Goal: Task Accomplishment & Management: Manage account settings

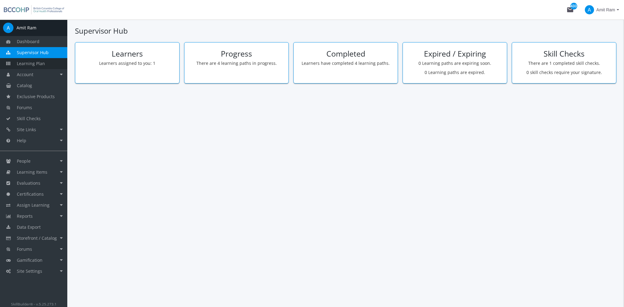
click at [43, 63] on span "Learning Plan" at bounding box center [31, 64] width 28 height 6
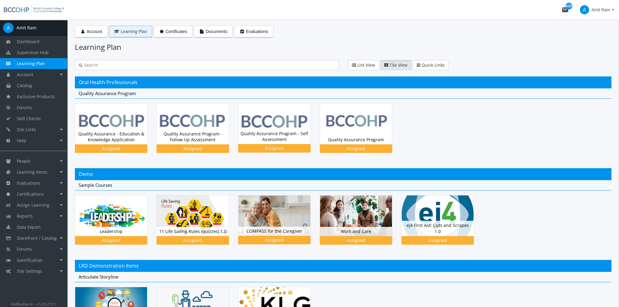
click at [132, 33] on span "Learning Plan" at bounding box center [134, 31] width 26 height 5
click at [354, 130] on img at bounding box center [356, 123] width 72 height 40
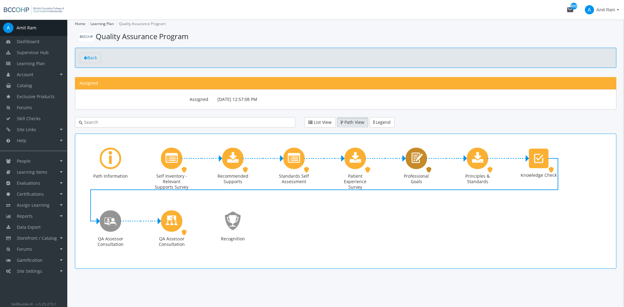
click at [423, 160] on icon "Professional Goals" at bounding box center [416, 158] width 14 height 17
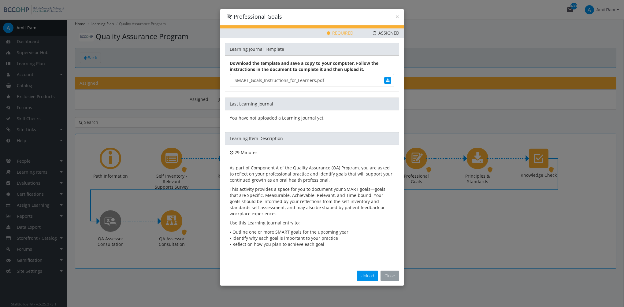
click at [390, 273] on button "Close" at bounding box center [390, 276] width 19 height 10
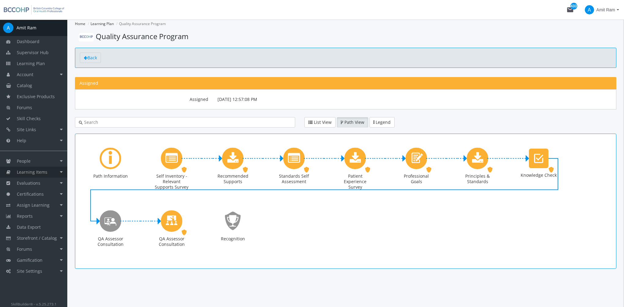
click at [37, 173] on span "Learning Items" at bounding box center [32, 172] width 31 height 6
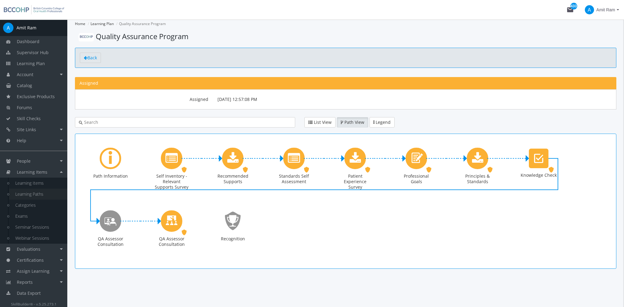
click at [45, 195] on link "Learning Paths" at bounding box center [38, 194] width 58 height 11
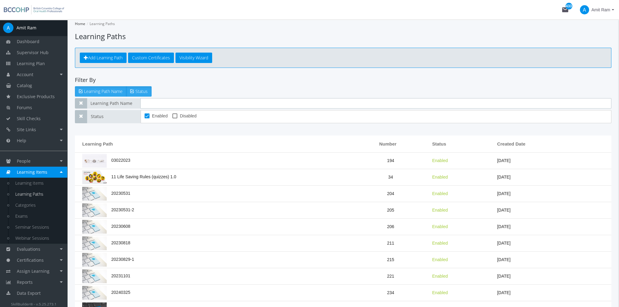
click at [188, 101] on input "text" at bounding box center [375, 103] width 471 height 10
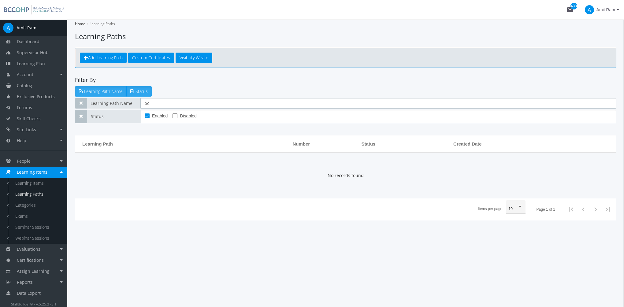
type input "b"
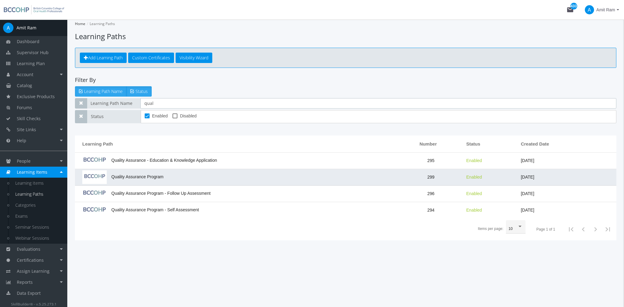
type input "qual"
click at [171, 182] on td "Quality Assurance Program" at bounding box center [237, 177] width 324 height 17
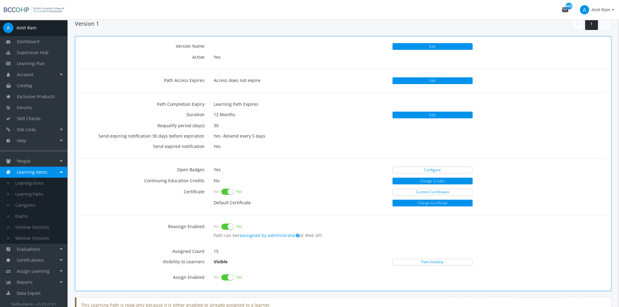
scroll to position [184, 0]
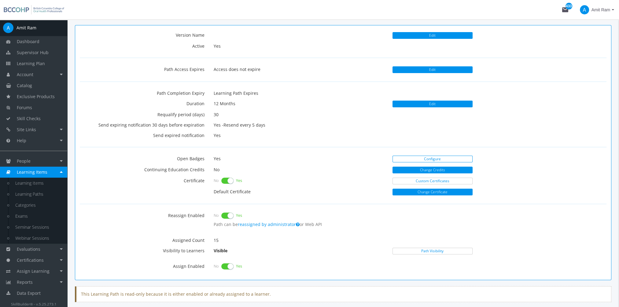
click at [405, 161] on link "Configure" at bounding box center [433, 159] width 80 height 7
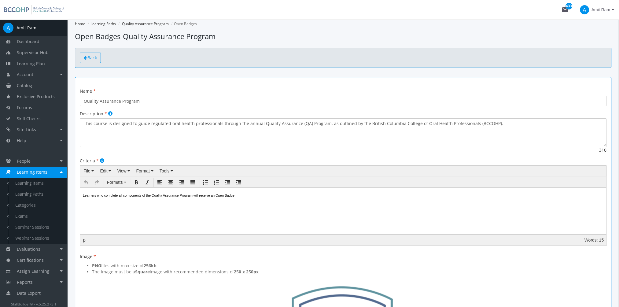
click at [90, 60] on span "Back" at bounding box center [91, 58] width 9 height 6
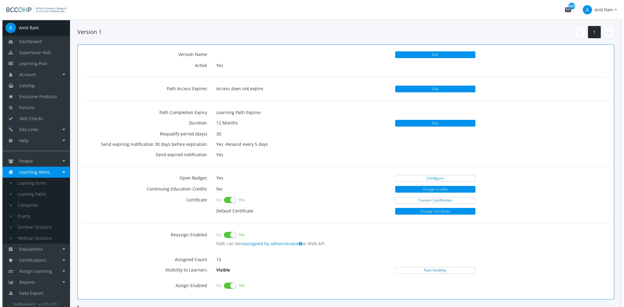
scroll to position [214, 0]
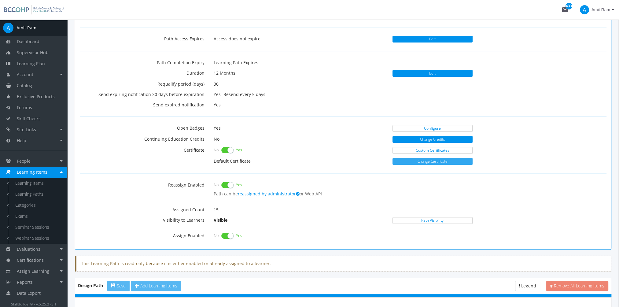
click at [410, 159] on button "Change Certificate" at bounding box center [433, 161] width 80 height 7
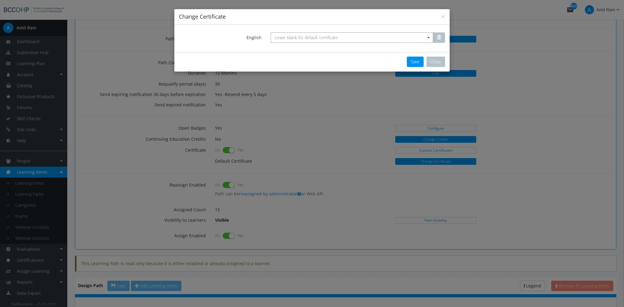
click at [289, 38] on span "Leave blank for default certificate" at bounding box center [306, 38] width 63 height 6
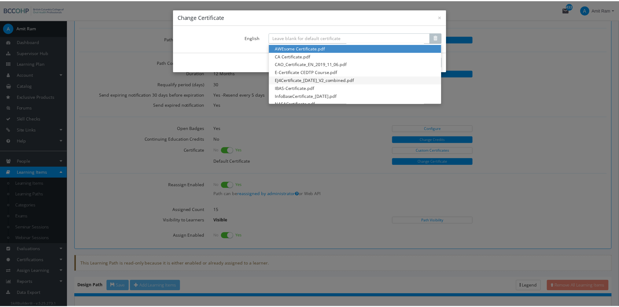
scroll to position [0, 0]
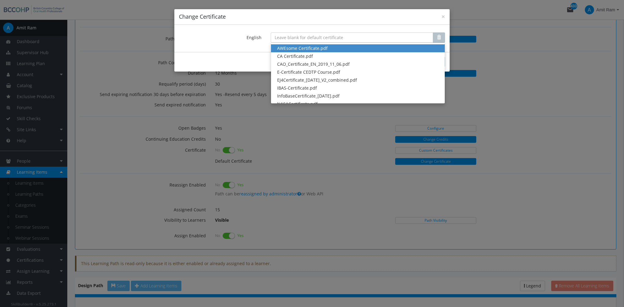
click at [476, 73] on div "× Change Certificate English Leave blank for default certificate AWEsome Certif…" at bounding box center [312, 153] width 624 height 307
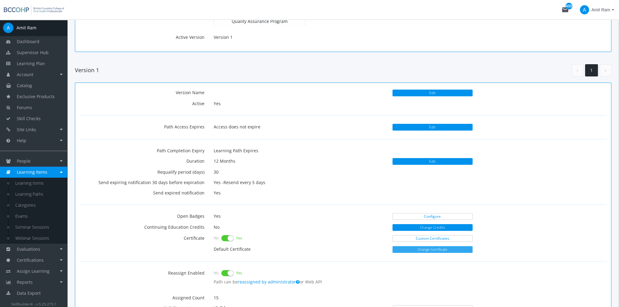
scroll to position [61, 0]
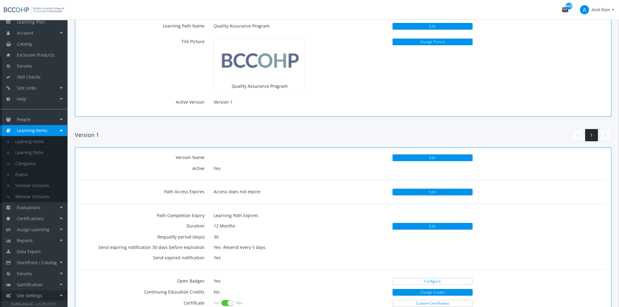
click at [50, 294] on link "Site Settings" at bounding box center [33, 295] width 67 height 11
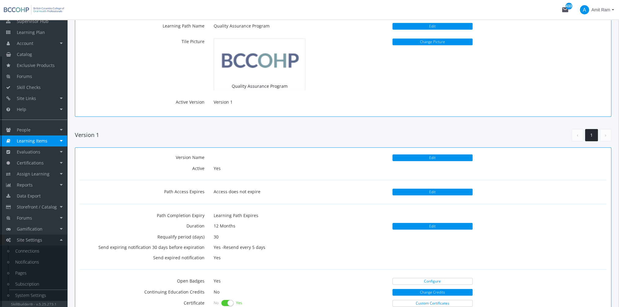
scroll to position [31, 0]
click at [39, 292] on link "System Settings" at bounding box center [38, 295] width 58 height 11
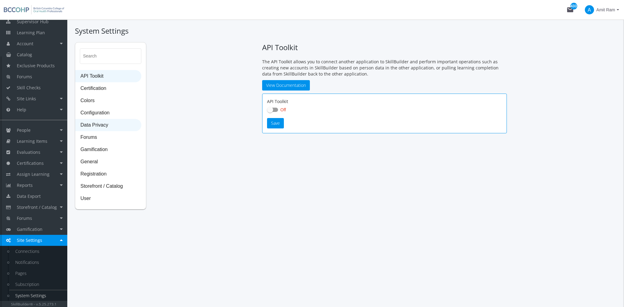
checkbox input "true"
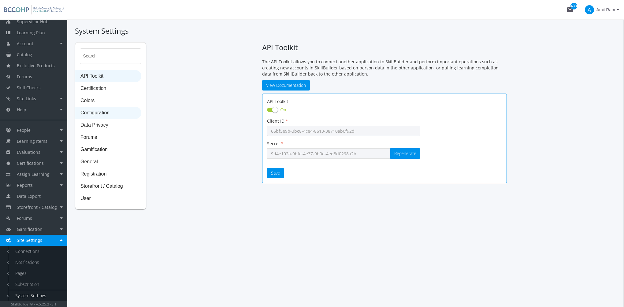
click at [116, 109] on span "Configuration" at bounding box center [108, 113] width 65 height 12
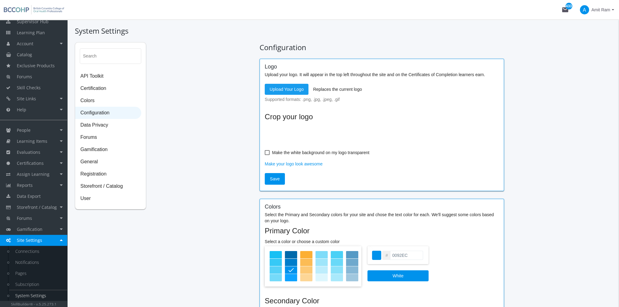
click at [288, 87] on span "Upload Your Logo" at bounding box center [287, 89] width 34 height 11
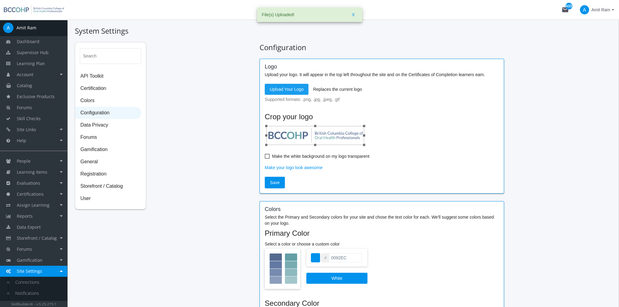
click at [278, 87] on span "Upload Your Logo" at bounding box center [287, 89] width 34 height 11
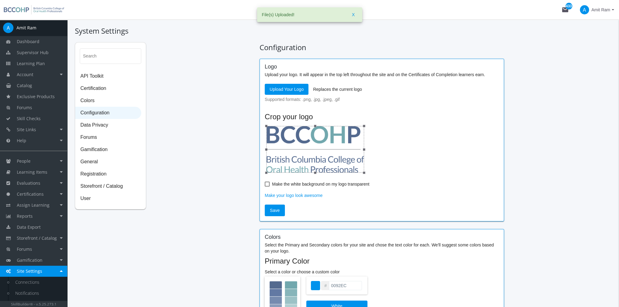
click at [284, 88] on span "Upload Your Logo" at bounding box center [287, 89] width 34 height 11
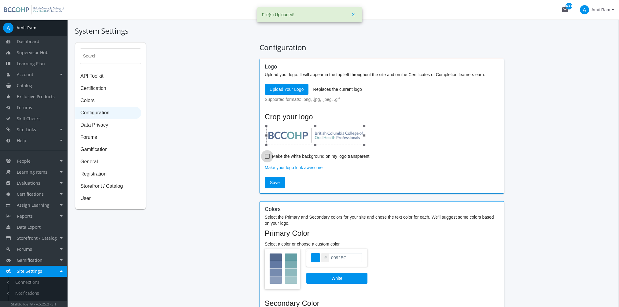
click at [270, 156] on label "Make the white background on my logo transparent" at bounding box center [317, 156] width 105 height 7
click at [265, 158] on input "Make the white background on my logo transparent" at bounding box center [265, 158] width 0 height 0
checkbox input "true"
click at [279, 183] on span "Save" at bounding box center [275, 182] width 10 height 11
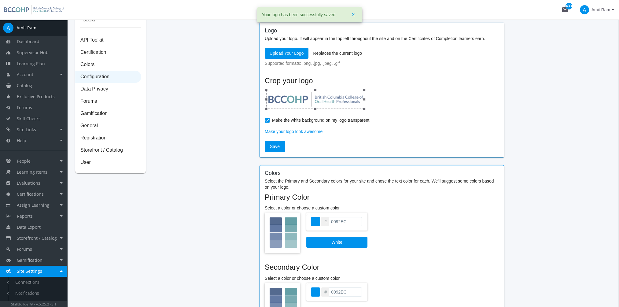
scroll to position [92, 0]
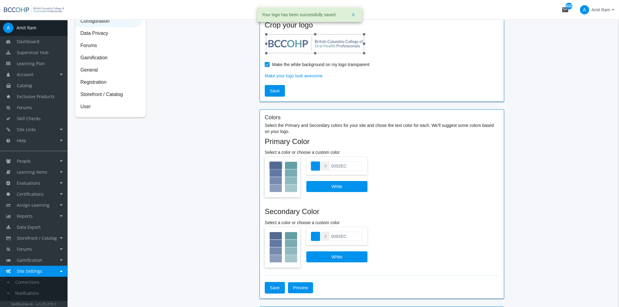
click at [278, 164] on div at bounding box center [276, 165] width 12 height 7
type input "546A8F"
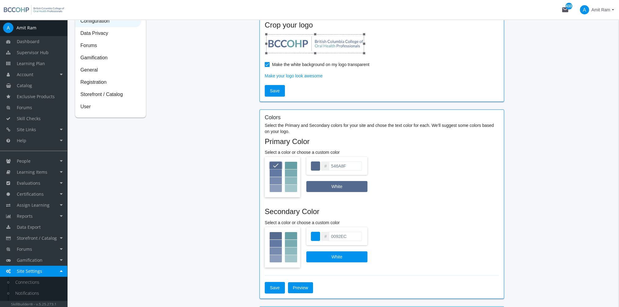
click at [289, 235] on div at bounding box center [291, 235] width 12 height 7
type input "649FA6"
click at [277, 288] on span "Save" at bounding box center [275, 287] width 10 height 11
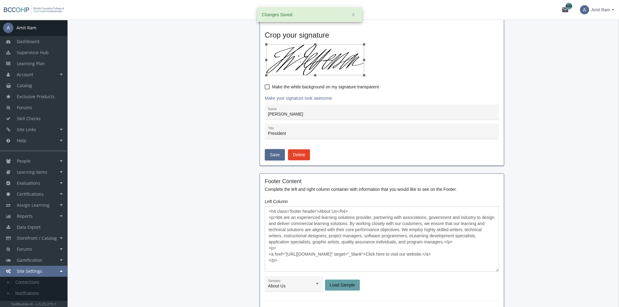
scroll to position [489, 0]
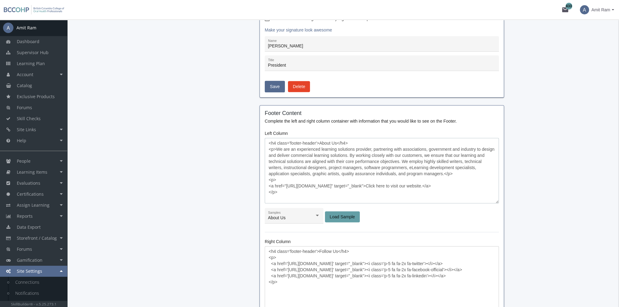
drag, startPoint x: 343, startPoint y: 161, endPoint x: 304, endPoint y: 155, distance: 39.2
click at [340, 161] on textarea "<h4 class='footer-header'>About Us</h4> <p>We are an experienced learning solut…" at bounding box center [382, 170] width 234 height 65
drag, startPoint x: 278, startPoint y: 149, endPoint x: 445, endPoint y: 174, distance: 168.8
click at [445, 174] on textarea "<h4 class='footer-header'>About Us</h4> <p>We are an experienced learning solut…" at bounding box center [382, 170] width 234 height 65
drag, startPoint x: 377, startPoint y: 155, endPoint x: 312, endPoint y: 146, distance: 65.5
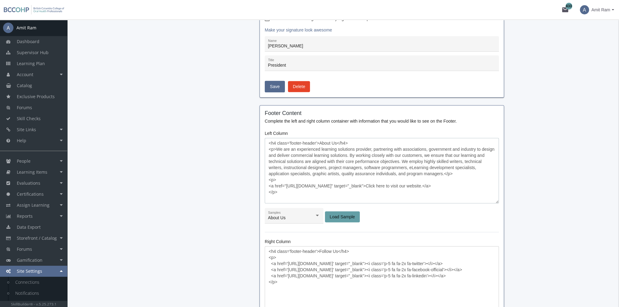
click at [312, 146] on textarea "<h4 class='footer-header'>About Us</h4> <p>We are an experienced learning solut…" at bounding box center [382, 170] width 234 height 65
click at [285, 148] on textarea "<h4 class='footer-header'>About Us</h4> <p>We are an experienced learning solut…" at bounding box center [382, 170] width 234 height 65
drag, startPoint x: 277, startPoint y: 147, endPoint x: 445, endPoint y: 173, distance: 170.9
click at [445, 173] on textarea "<h4 class='footer-header'>About Us</h4> <p>We are an experienced learning solut…" at bounding box center [382, 170] width 234 height 65
paste textarea "BCCOHP serves the public by regulating 16,000 oral health professionals, includ…"
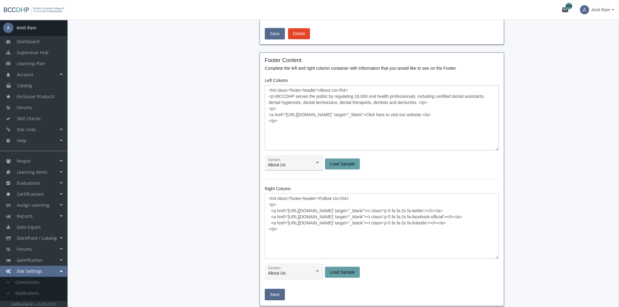
scroll to position [612, 0]
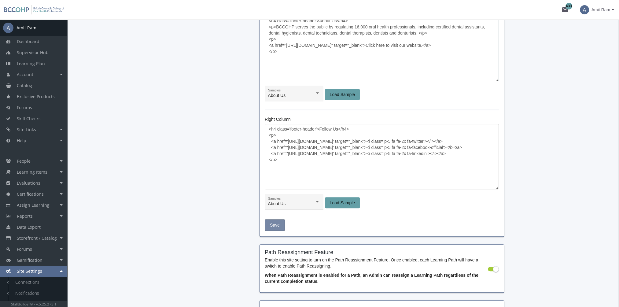
type textarea "<h4 class='footer-header'>About Us</h4> <p>BCCOHP serves the public by regulati…"
click at [275, 223] on span "Save" at bounding box center [275, 225] width 10 height 11
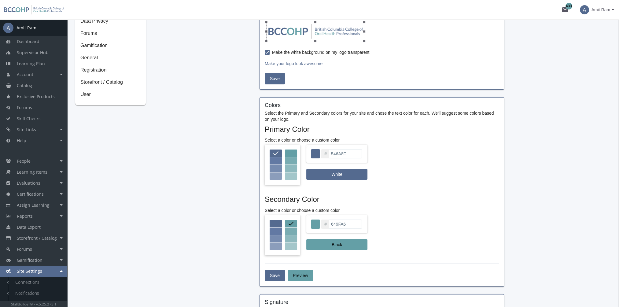
scroll to position [36, 0]
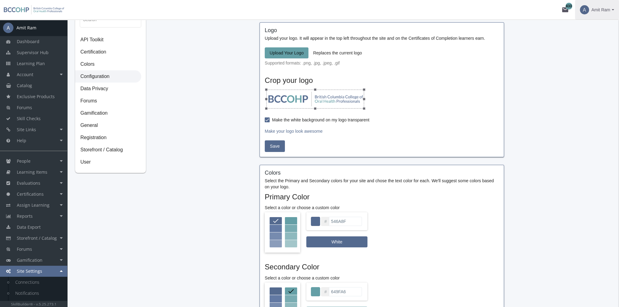
click at [599, 11] on span "Amit Ram" at bounding box center [601, 9] width 19 height 11
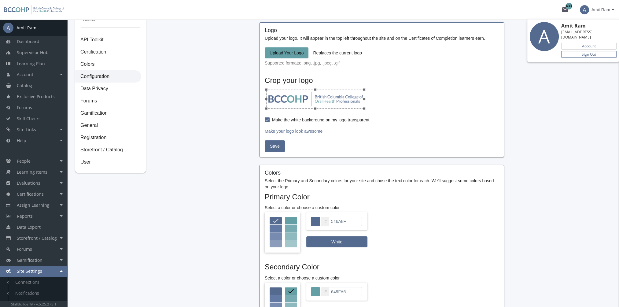
click at [596, 51] on link "Sign Out" at bounding box center [589, 54] width 55 height 7
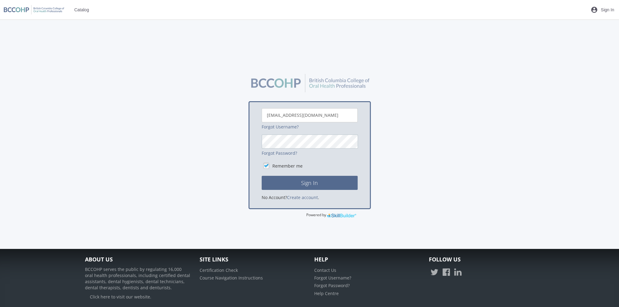
click at [262, 176] on button "Sign In" at bounding box center [310, 183] width 96 height 14
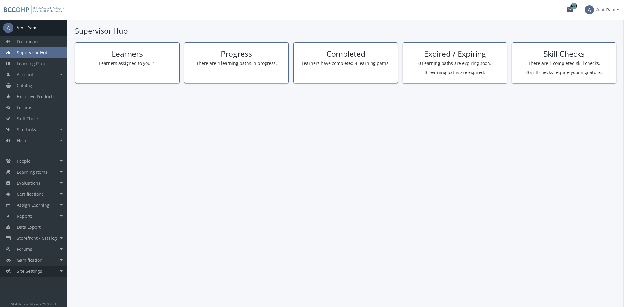
click at [52, 270] on link "Site Settings" at bounding box center [33, 271] width 67 height 11
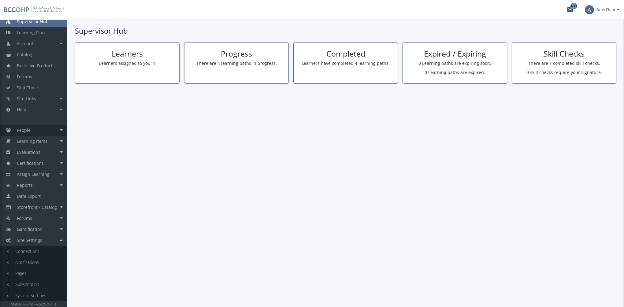
click at [38, 128] on link "People" at bounding box center [33, 130] width 67 height 11
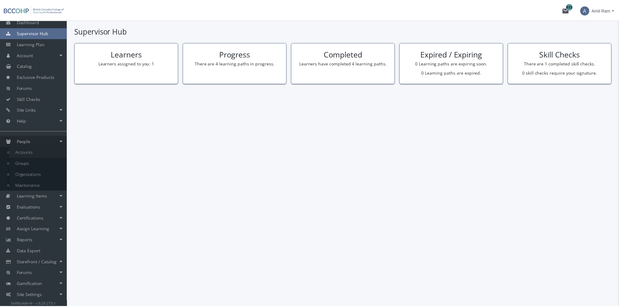
scroll to position [20, 0]
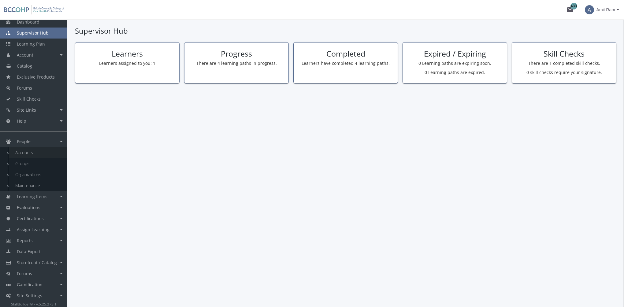
click at [35, 154] on link "Accounts" at bounding box center [38, 152] width 58 height 11
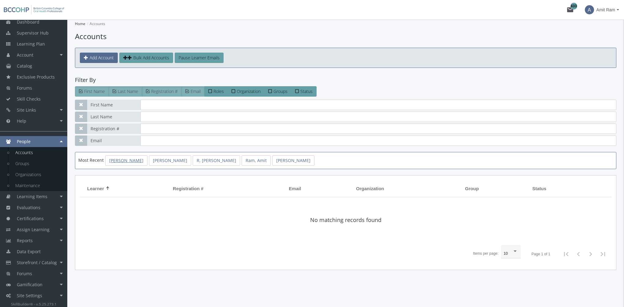
click at [137, 161] on link "[PERSON_NAME]" at bounding box center [126, 160] width 42 height 10
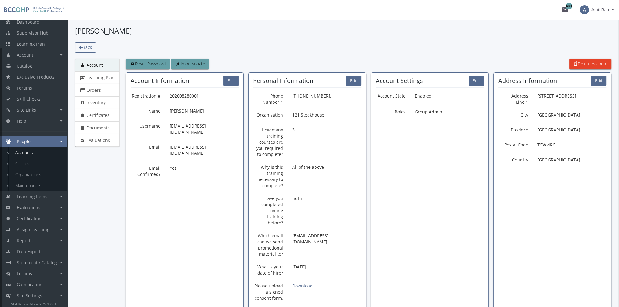
click at [86, 48] on span "Back" at bounding box center [87, 47] width 9 height 6
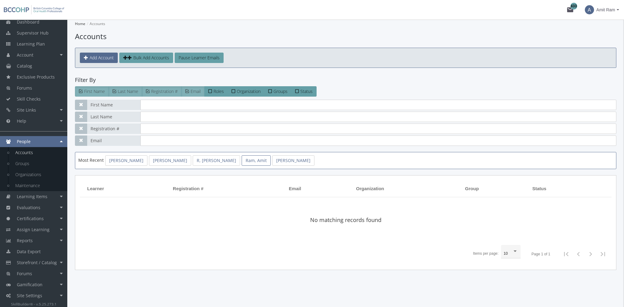
click at [242, 158] on link "Ram, Amit" at bounding box center [256, 160] width 29 height 10
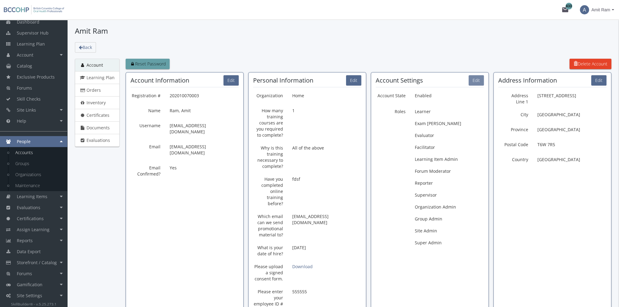
click at [476, 82] on button "Edit" at bounding box center [476, 80] width 15 height 10
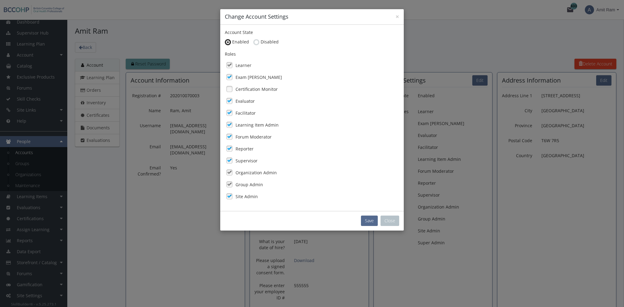
click at [250, 90] on label "Certification Monitor" at bounding box center [257, 89] width 42 height 6
click at [370, 218] on button "Save" at bounding box center [369, 221] width 17 height 10
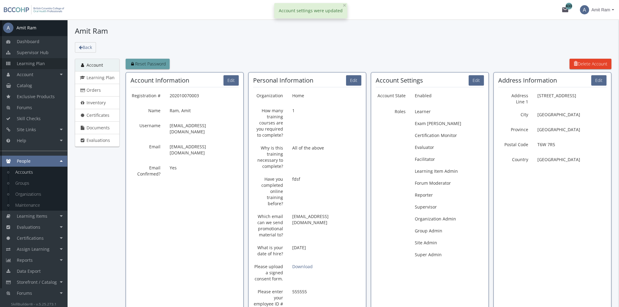
click at [39, 65] on span "Learning Plan" at bounding box center [31, 64] width 28 height 6
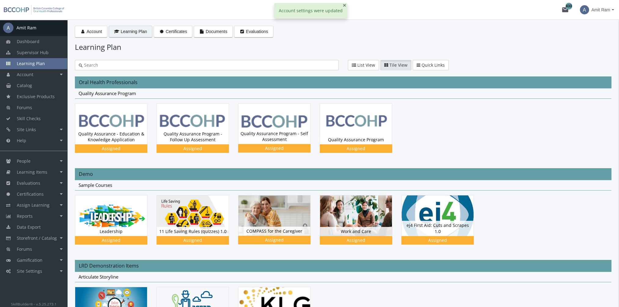
click at [343, 4] on span "×" at bounding box center [345, 5] width 4 height 9
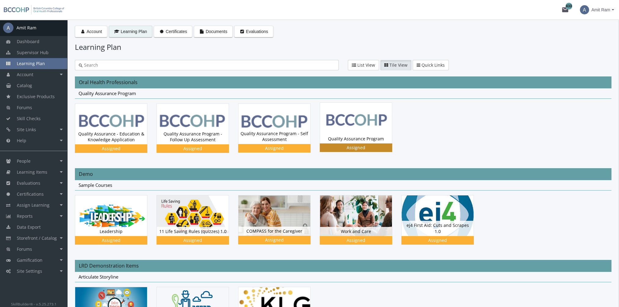
click at [321, 116] on img at bounding box center [356, 123] width 72 height 40
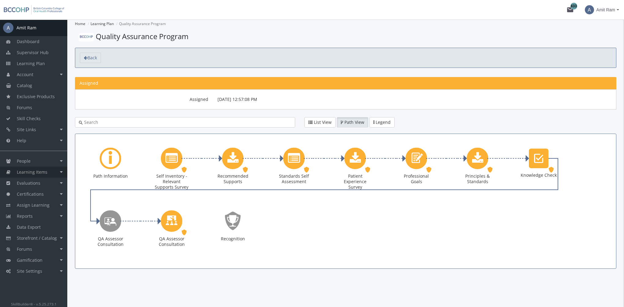
click at [51, 174] on link "Learning Items" at bounding box center [33, 172] width 67 height 11
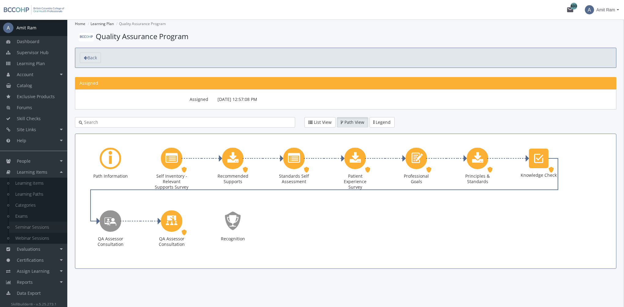
click at [47, 230] on link "Seminar Sessions" at bounding box center [38, 227] width 58 height 11
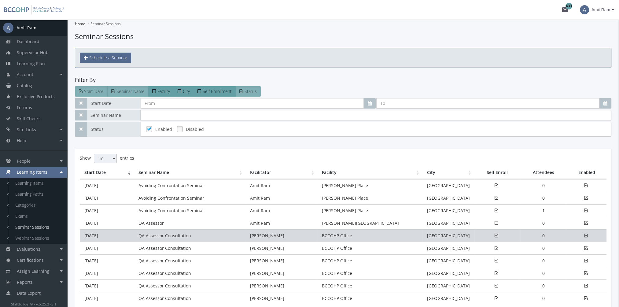
click at [108, 236] on td "[DATE]" at bounding box center [107, 235] width 54 height 13
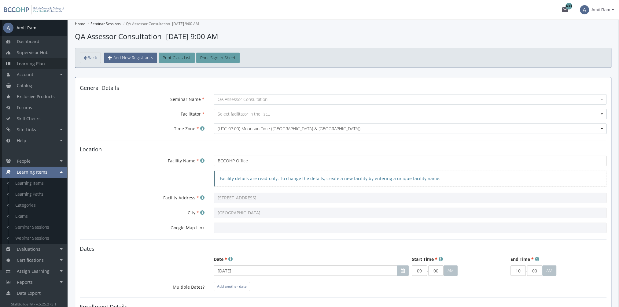
click at [39, 65] on span "Learning Plan" at bounding box center [31, 64] width 28 height 6
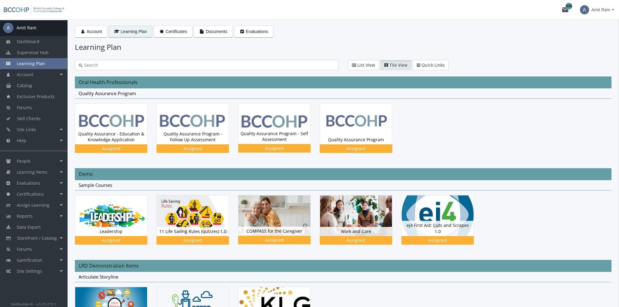
click at [609, 11] on span "Amit Ram" at bounding box center [601, 9] width 19 height 11
click at [593, 51] on link "Sign Out" at bounding box center [589, 54] width 55 height 7
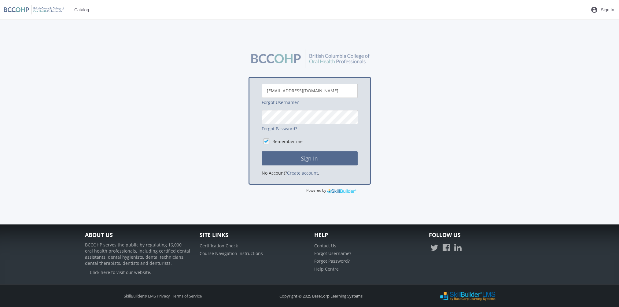
scroll to position [24, 0]
click at [291, 126] on div "Forgot Password?" at bounding box center [310, 129] width 96 height 6
click at [262, 151] on button "Sign In" at bounding box center [310, 158] width 96 height 14
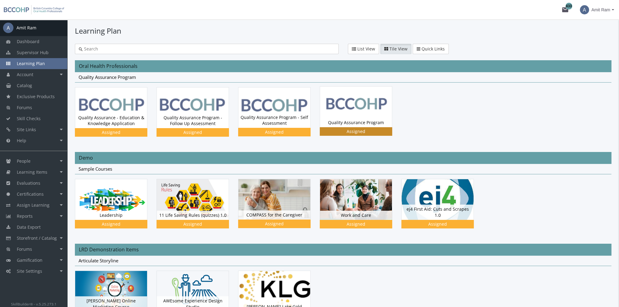
click at [346, 110] on img at bounding box center [356, 107] width 72 height 40
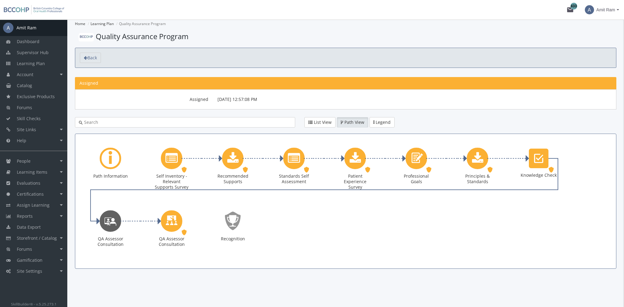
click at [110, 221] on icon "QA Assessor Consultation" at bounding box center [110, 220] width 12 height 17
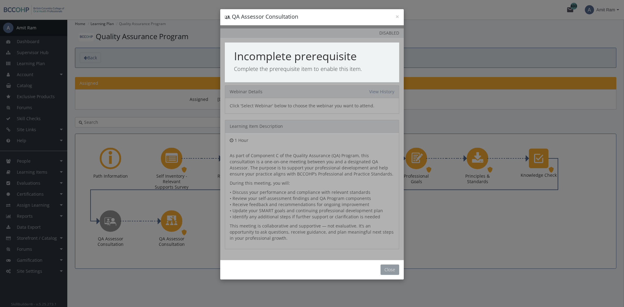
click at [395, 268] on button "Close" at bounding box center [390, 270] width 19 height 10
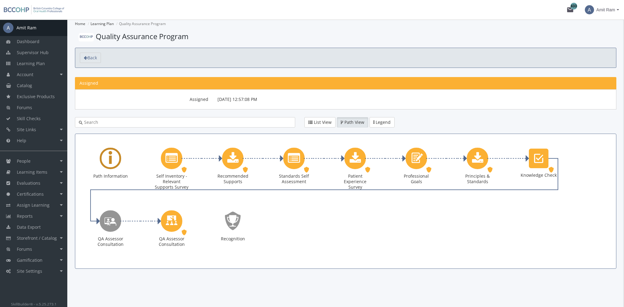
click at [102, 163] on div "Learning Path" at bounding box center [110, 158] width 21 height 21
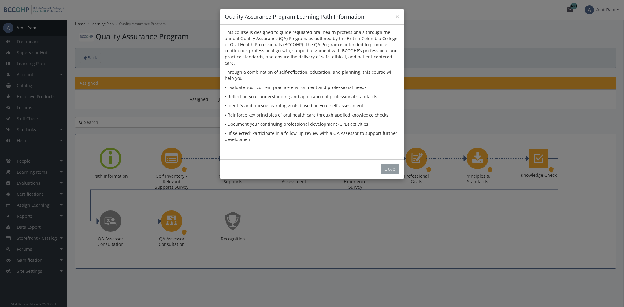
click at [386, 164] on button "Close" at bounding box center [390, 169] width 19 height 10
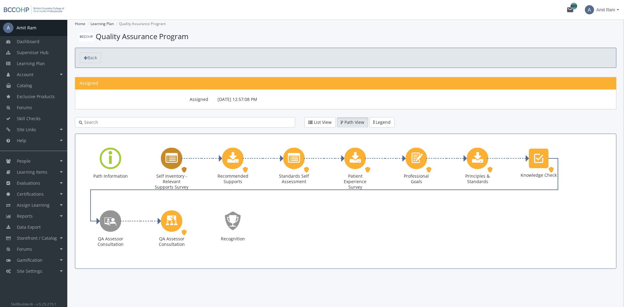
click at [172, 159] on icon "Self Inventory - Relevant Supports Survey" at bounding box center [172, 158] width 12 height 12
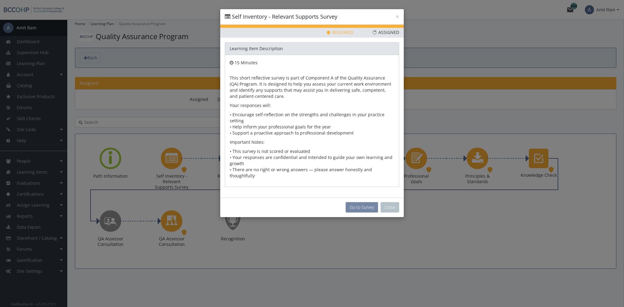
click at [366, 202] on button "Go to Survey" at bounding box center [362, 207] width 32 height 10
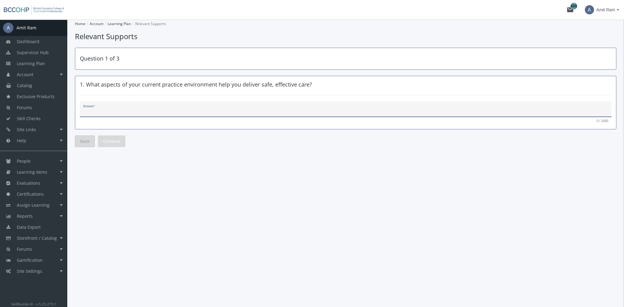
click at [133, 111] on textarea "Answer *" at bounding box center [345, 112] width 525 height 6
type textarea "fsds"
click at [107, 142] on span "Continue" at bounding box center [111, 141] width 17 height 11
click at [113, 109] on textarea "Answer *" at bounding box center [345, 112] width 525 height 6
type textarea "sdfdsfss"
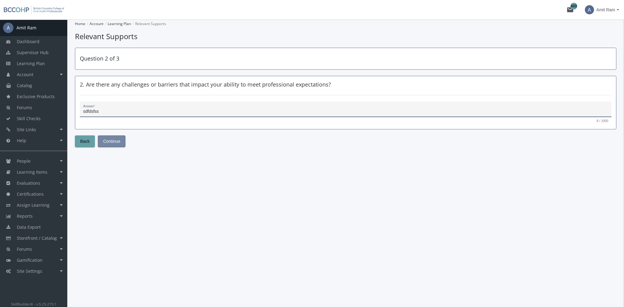
click at [117, 141] on span "Continue" at bounding box center [111, 141] width 17 height 11
click at [115, 113] on textarea "Answer *" at bounding box center [345, 112] width 525 height 6
type textarea "sdfdsfsd"
click at [114, 142] on span "Submit" at bounding box center [109, 141] width 13 height 11
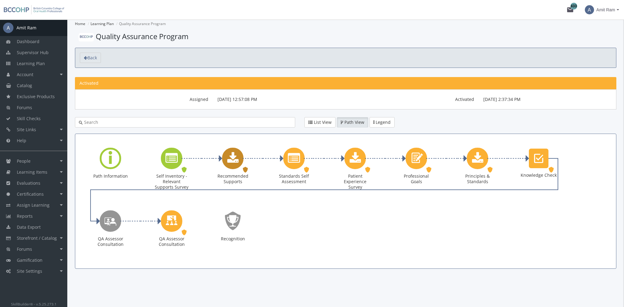
click at [230, 164] on icon "Recommended Supports" at bounding box center [232, 158] width 11 height 12
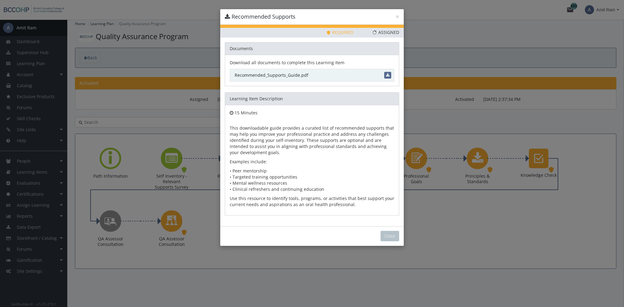
click at [296, 77] on link "Recommended_Supports_Guide.pdf" at bounding box center [312, 75] width 165 height 13
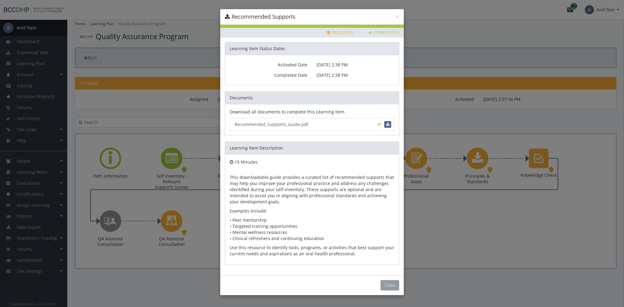
click at [389, 285] on button "Close" at bounding box center [390, 285] width 19 height 10
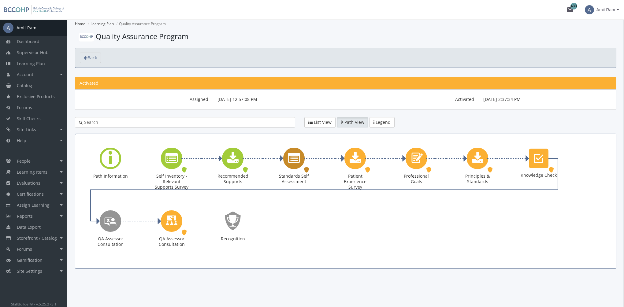
click at [296, 158] on icon "Standards Self Assessment" at bounding box center [294, 158] width 12 height 12
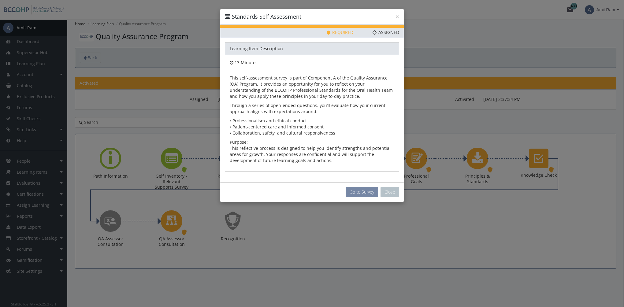
click at [365, 193] on button "Go to Survey" at bounding box center [362, 192] width 32 height 10
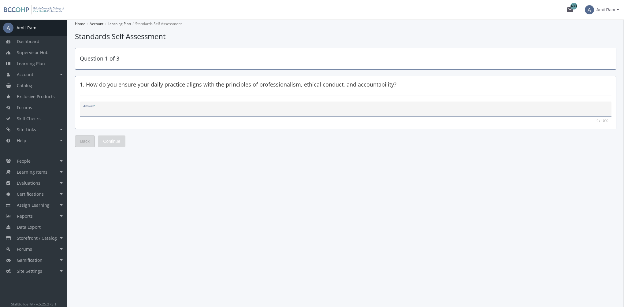
click at [129, 113] on textarea "Answer *" at bounding box center [345, 112] width 525 height 6
type textarea "fgfdgf"
click at [117, 143] on span "Continue" at bounding box center [111, 141] width 17 height 11
click at [132, 109] on textarea "Answer *" at bounding box center [345, 112] width 525 height 6
type textarea "dfssdfs"
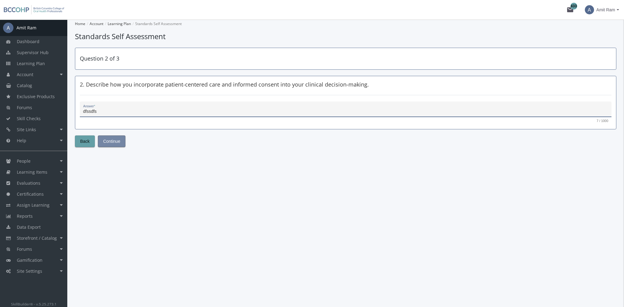
click at [118, 140] on span "Continue" at bounding box center [111, 141] width 17 height 11
click at [120, 110] on textarea "Answer *" at bounding box center [345, 112] width 525 height 6
type textarea "fsfsfsd"
click at [115, 139] on button "Submit" at bounding box center [110, 142] width 24 height 12
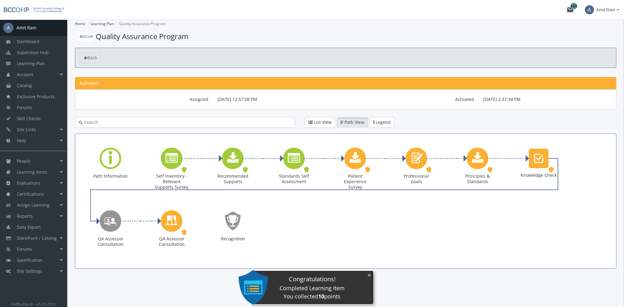
click at [371, 275] on button "×" at bounding box center [369, 275] width 10 height 13
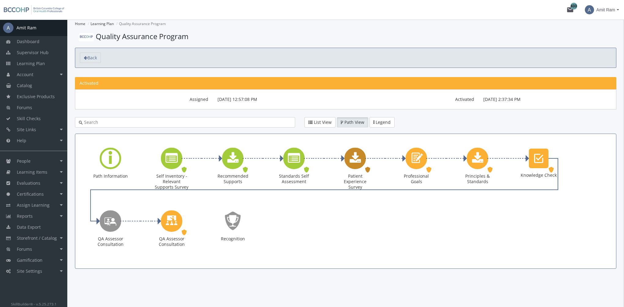
click at [358, 158] on icon "Patient Experience Survey" at bounding box center [355, 158] width 11 height 12
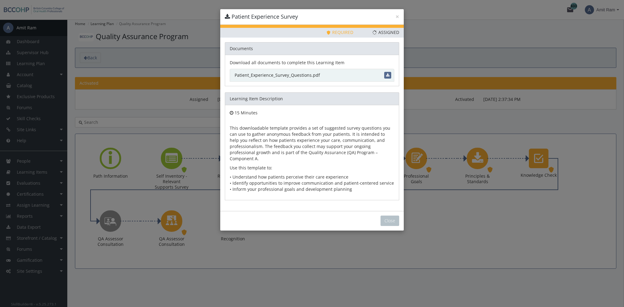
click at [300, 75] on link "Patient_Experience_Survey_Questions.pdf" at bounding box center [312, 75] width 165 height 13
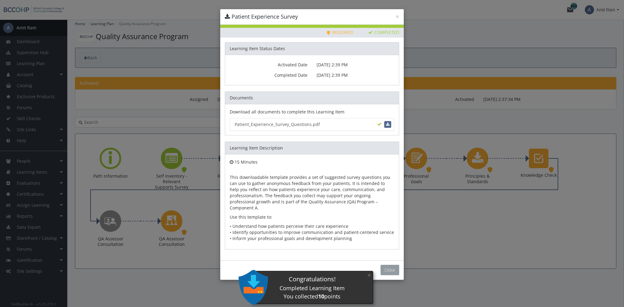
click at [394, 265] on button "Close" at bounding box center [390, 270] width 19 height 10
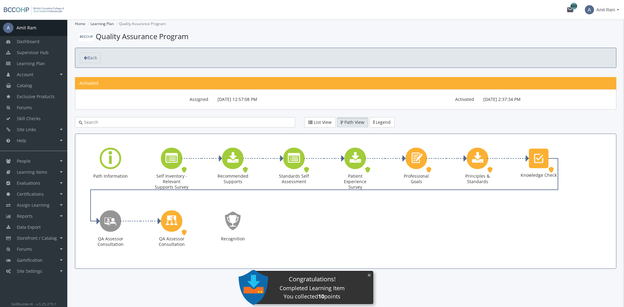
click at [370, 275] on button "×" at bounding box center [369, 275] width 10 height 13
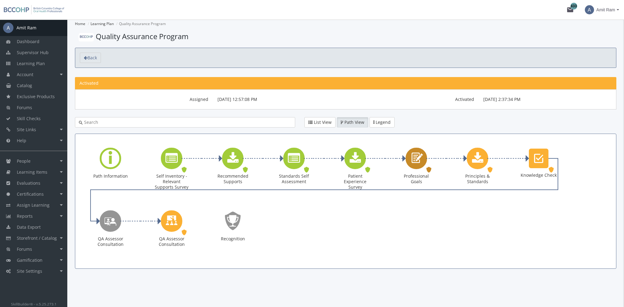
click at [420, 158] on icon "Professional Goals" at bounding box center [416, 158] width 14 height 17
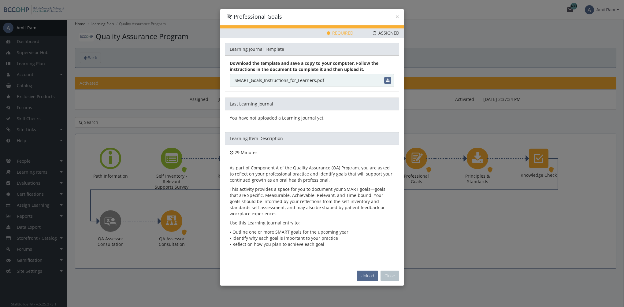
click at [304, 81] on link "SMART_Goals_Instructions_for_Learners.pdf" at bounding box center [312, 80] width 165 height 13
click at [367, 276] on span "Upload" at bounding box center [367, 276] width 13 height 6
type input "C:\fakepath\My Professional Goals.pdf"
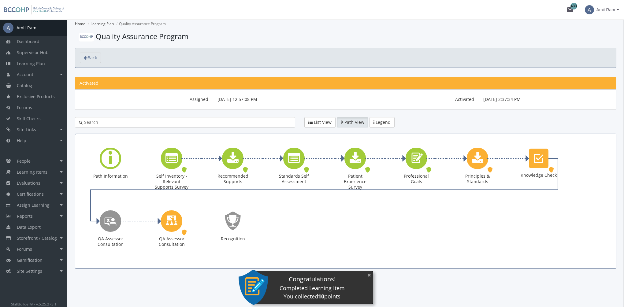
click at [369, 277] on button "×" at bounding box center [369, 275] width 10 height 13
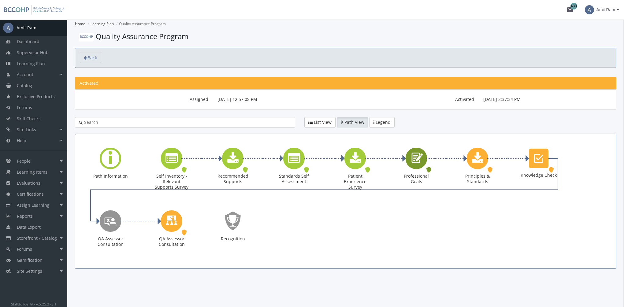
click at [420, 154] on icon "Professional Goals" at bounding box center [416, 158] width 14 height 17
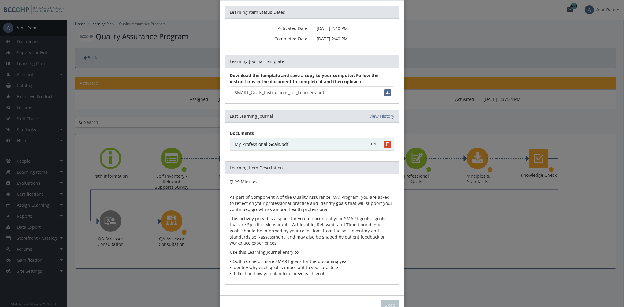
scroll to position [53, 0]
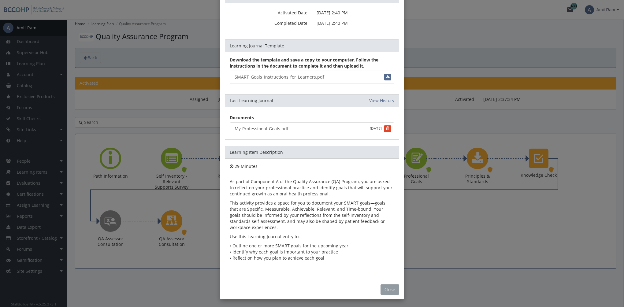
click at [386, 286] on button "Close" at bounding box center [390, 290] width 19 height 10
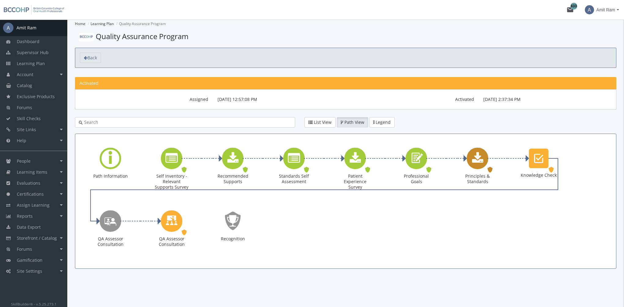
click at [478, 166] on div "Principles & Standards" at bounding box center [477, 158] width 21 height 21
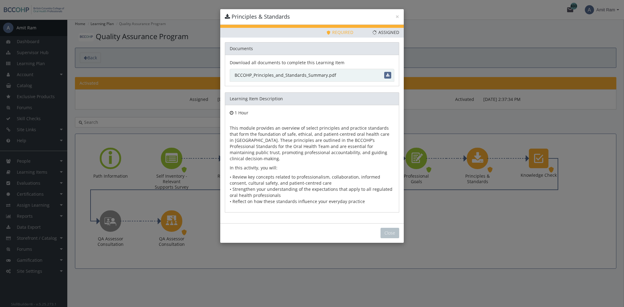
click at [295, 76] on link "BCCOHP_Principles_and_Standards_Summary.pdf" at bounding box center [312, 75] width 165 height 13
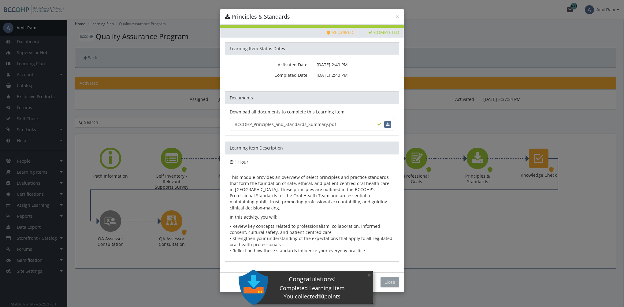
click at [396, 277] on button "Close" at bounding box center [390, 282] width 19 height 10
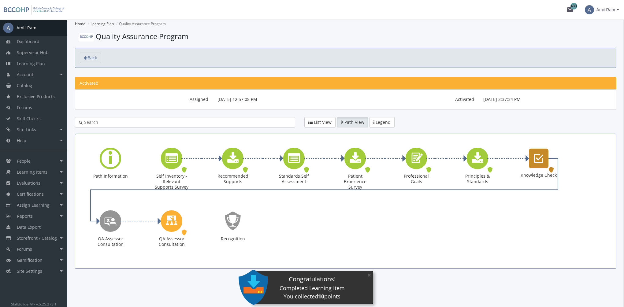
click at [539, 162] on icon "Knowledge Check" at bounding box center [538, 158] width 9 height 12
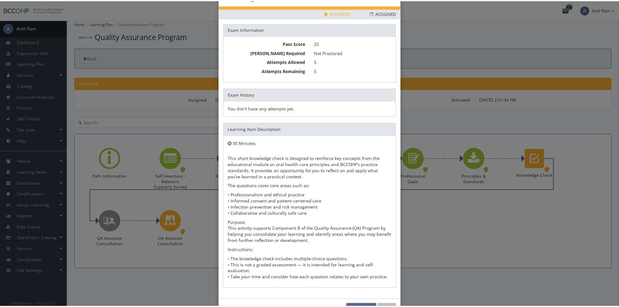
scroll to position [33, 0]
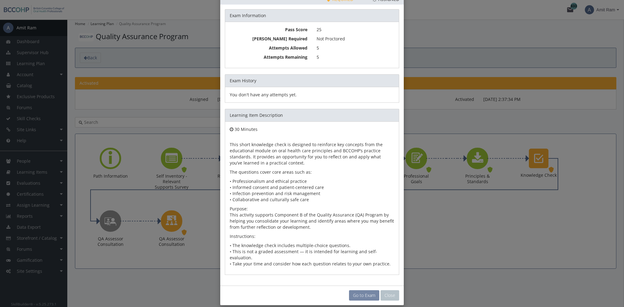
click at [363, 290] on link "Go to Exam" at bounding box center [364, 295] width 30 height 10
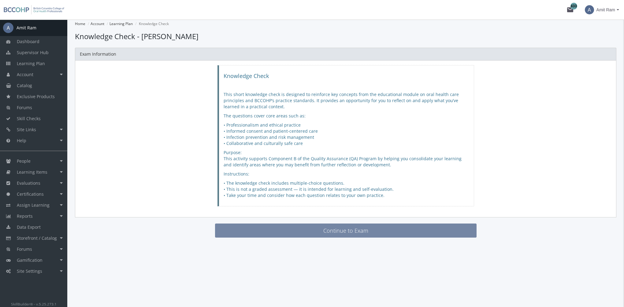
click at [315, 229] on button "Continue to Exam" at bounding box center [346, 231] width 262 height 14
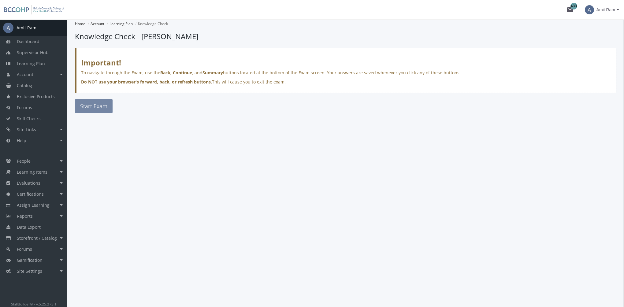
drag, startPoint x: 103, startPoint y: 110, endPoint x: 99, endPoint y: 105, distance: 6.5
click at [102, 108] on button "Start Exam" at bounding box center [94, 106] width 38 height 14
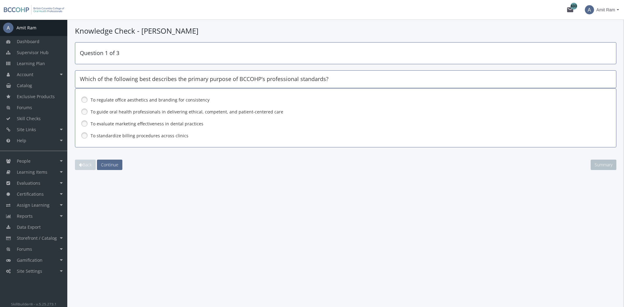
click at [123, 110] on label "To guide oral health professionals in delivering ethical, competent, and patien…" at bounding box center [330, 112] width 478 height 6
click at [119, 164] on button "Continue" at bounding box center [109, 165] width 25 height 10
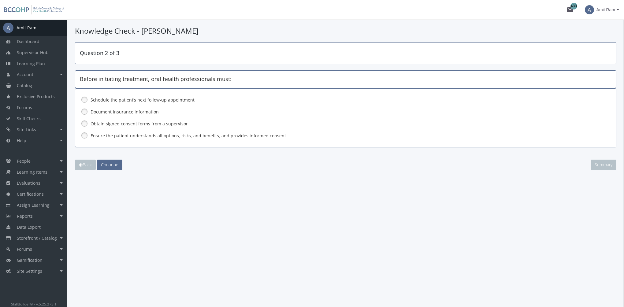
click at [126, 134] on label "Ensure the patient understands all options, risks, and benefits, and provides i…" at bounding box center [330, 136] width 478 height 6
click at [117, 162] on span "Continue" at bounding box center [109, 165] width 17 height 6
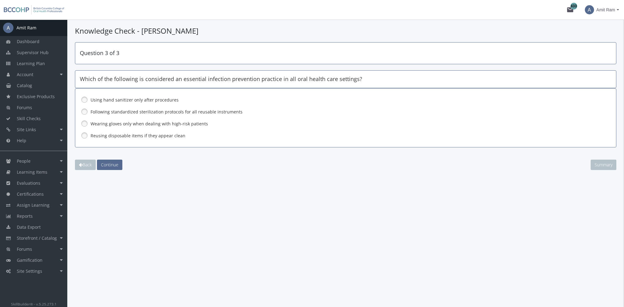
click at [113, 110] on label "Following standardized sterilization protocols for all reusable instruments" at bounding box center [330, 112] width 478 height 6
click at [113, 163] on span "Continue" at bounding box center [109, 165] width 17 height 6
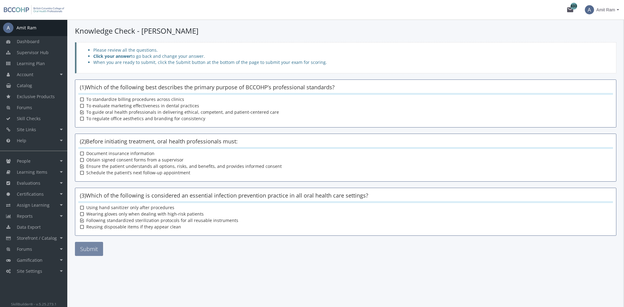
click at [95, 244] on button "Submit" at bounding box center [89, 249] width 28 height 14
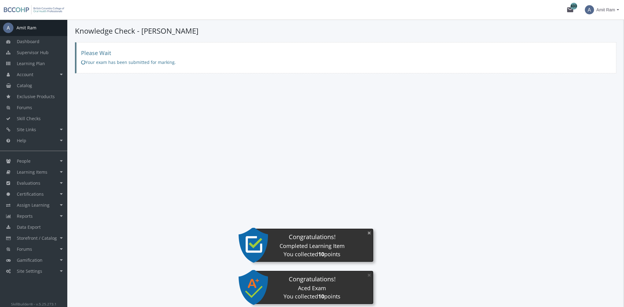
click at [369, 234] on button "×" at bounding box center [369, 233] width 10 height 13
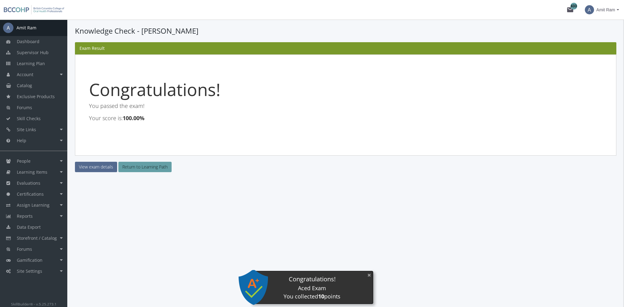
click at [368, 274] on button "×" at bounding box center [369, 275] width 10 height 13
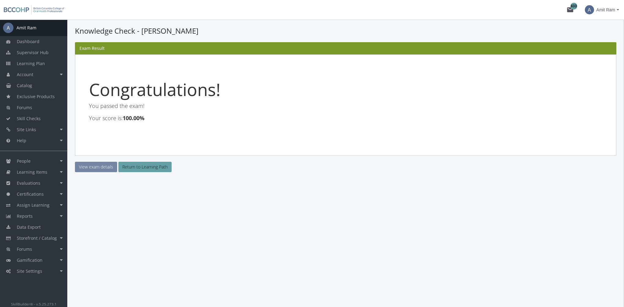
click at [114, 167] on link "View exam details" at bounding box center [96, 167] width 42 height 10
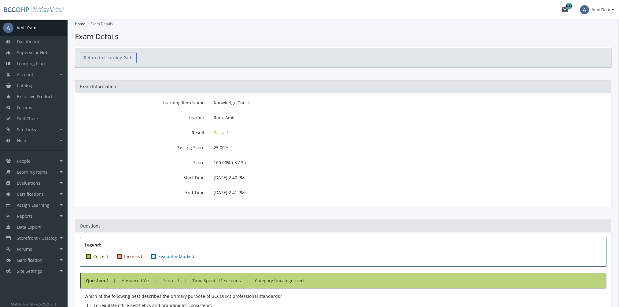
click at [113, 55] on link "Return to Learning Path" at bounding box center [108, 58] width 57 height 10
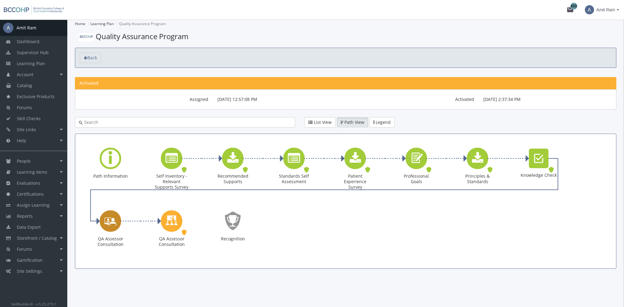
click at [108, 224] on icon "QA Assessor Consultation" at bounding box center [110, 220] width 12 height 17
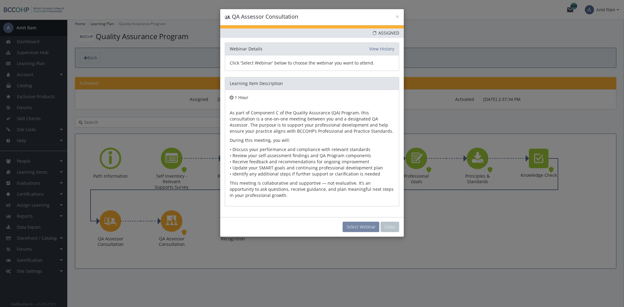
click at [355, 227] on button "Select Webinar" at bounding box center [361, 227] width 37 height 10
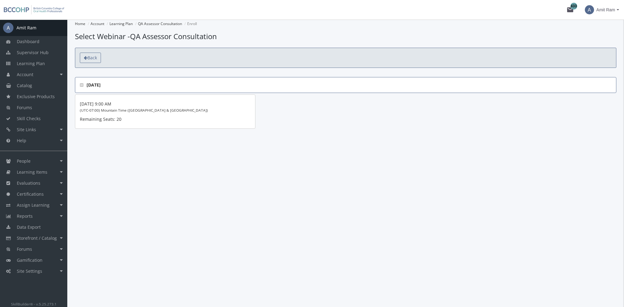
click at [93, 59] on span "Back" at bounding box center [91, 58] width 9 height 6
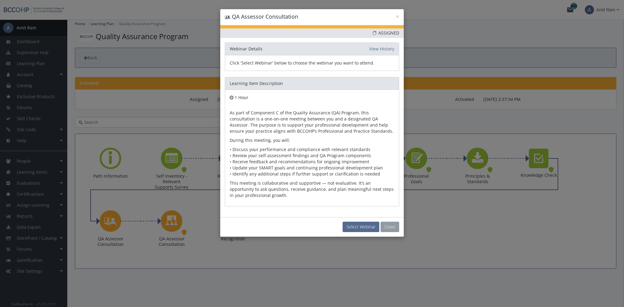
click at [393, 225] on button "Close" at bounding box center [390, 227] width 19 height 10
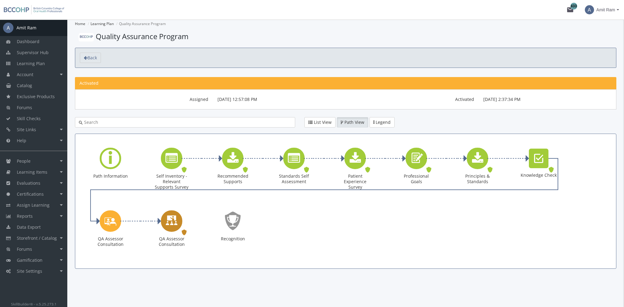
click at [177, 224] on icon "QA Assessor Consultation" at bounding box center [172, 220] width 12 height 17
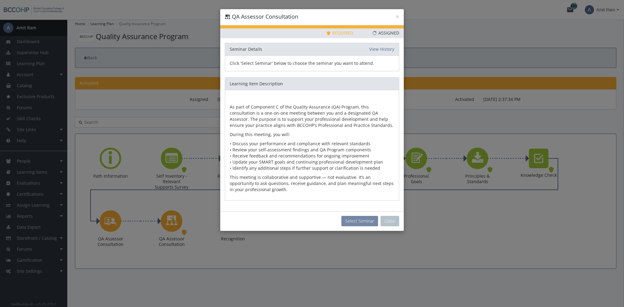
click at [356, 221] on button "Select Seminar" at bounding box center [359, 221] width 37 height 10
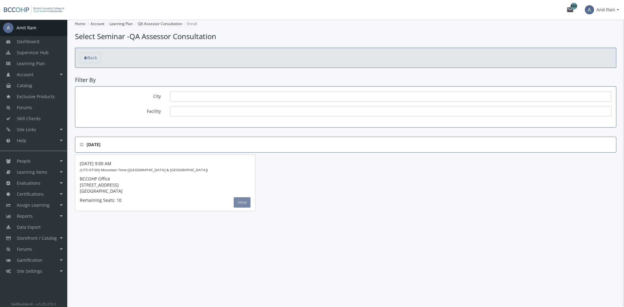
click at [239, 204] on button "View" at bounding box center [242, 202] width 17 height 10
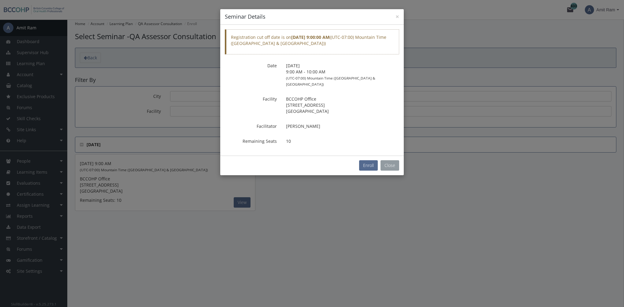
click at [393, 160] on button "Close" at bounding box center [390, 165] width 19 height 10
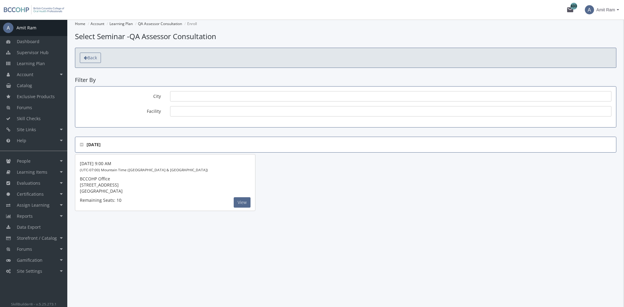
click at [94, 57] on span "Back" at bounding box center [91, 58] width 9 height 6
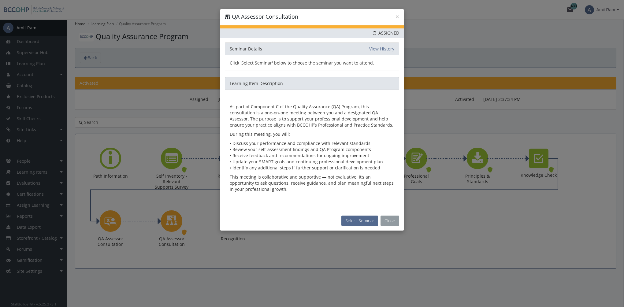
click at [396, 221] on button "Close" at bounding box center [390, 221] width 19 height 10
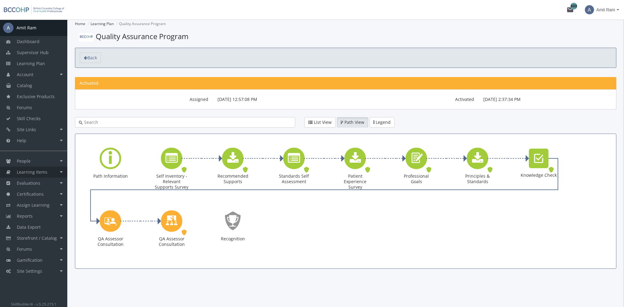
click at [44, 173] on span "Learning Items" at bounding box center [32, 172] width 31 height 6
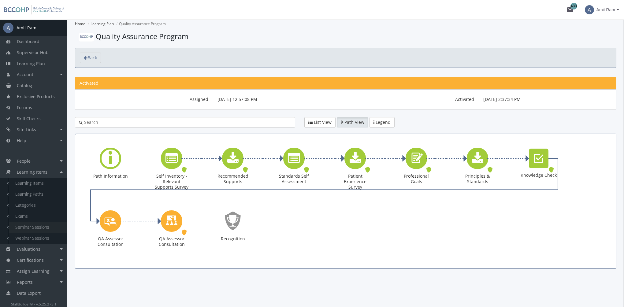
click at [43, 227] on link "Seminar Sessions" at bounding box center [38, 227] width 58 height 11
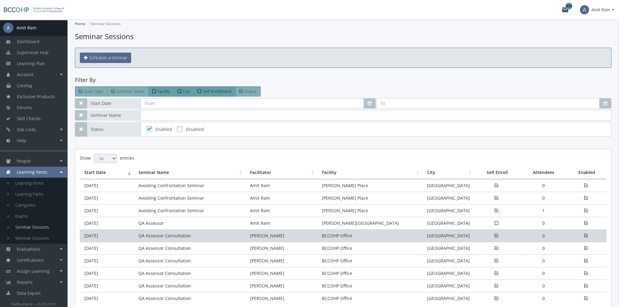
click at [171, 236] on td "QA Assessor Consultation" at bounding box center [190, 235] width 112 height 13
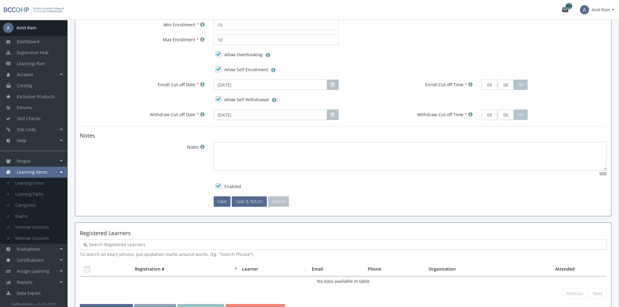
scroll to position [334, 0]
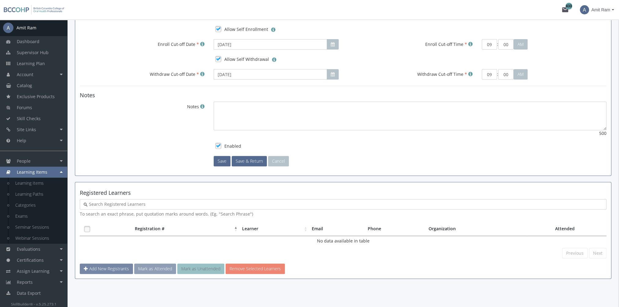
click at [113, 266] on span "Add New Registrants" at bounding box center [109, 269] width 40 height 6
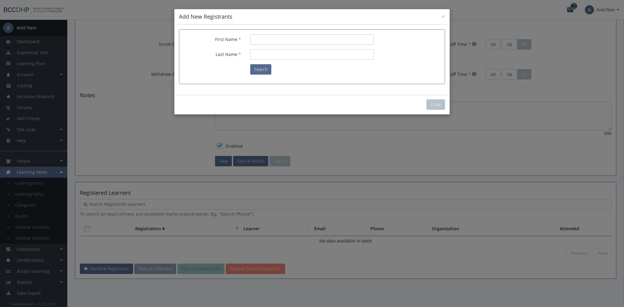
click at [264, 38] on input "First Name" at bounding box center [312, 39] width 124 height 10
type input "[PERSON_NAME]"
type input "ram"
click at [262, 68] on button "Search" at bounding box center [260, 69] width 21 height 10
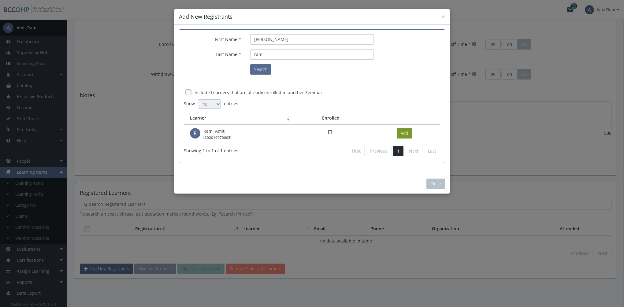
click at [411, 131] on button "Add" at bounding box center [404, 133] width 15 height 10
click at [435, 183] on button "Close" at bounding box center [435, 184] width 19 height 10
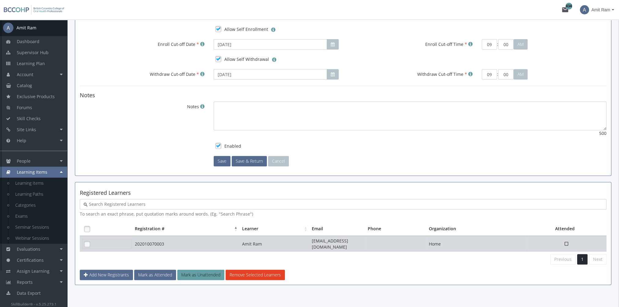
click at [87, 241] on link at bounding box center [87, 244] width 9 height 9
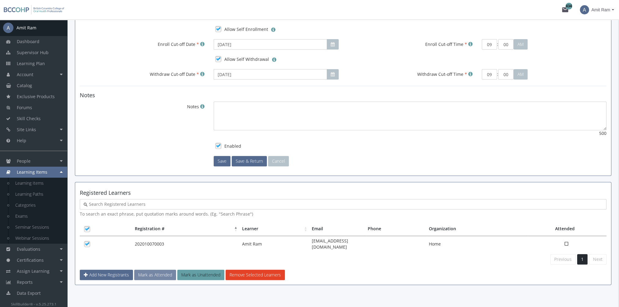
click at [153, 270] on button "Mark as Attended" at bounding box center [155, 275] width 42 height 10
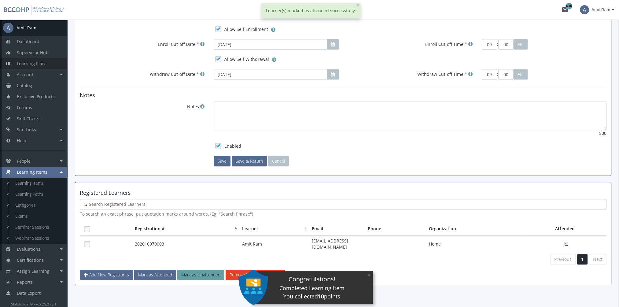
click at [43, 61] on span "Learning Plan" at bounding box center [31, 64] width 28 height 6
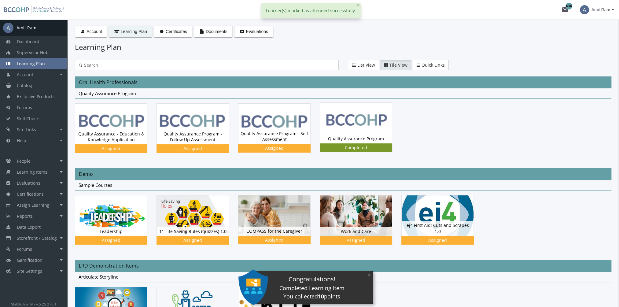
click at [347, 118] on img at bounding box center [356, 123] width 72 height 40
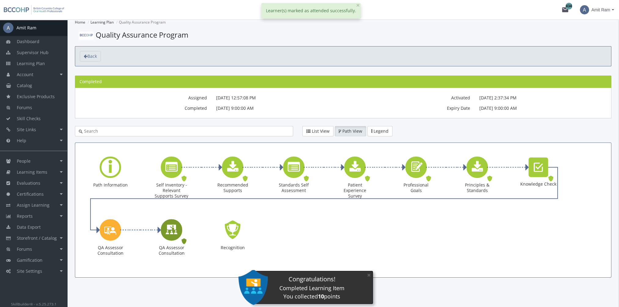
scroll to position [2, 0]
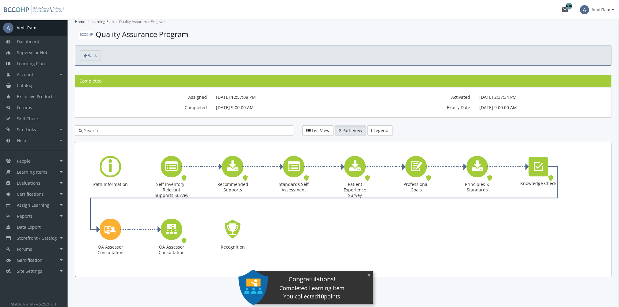
click at [368, 278] on button "×" at bounding box center [369, 275] width 10 height 13
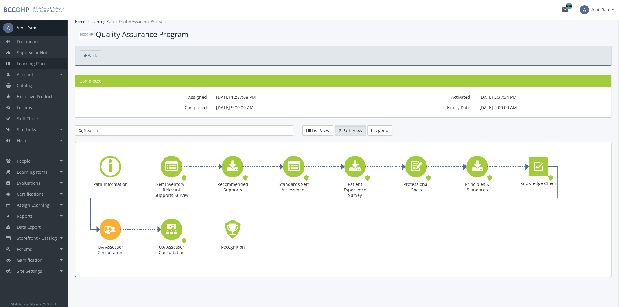
click at [35, 65] on span "Learning Plan" at bounding box center [31, 64] width 28 height 6
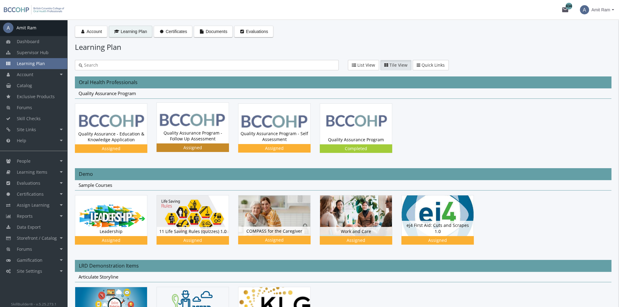
click at [211, 128] on div "Quality Assurance Program - Follow Up Assessment Status Assigned" at bounding box center [193, 135] width 72 height 15
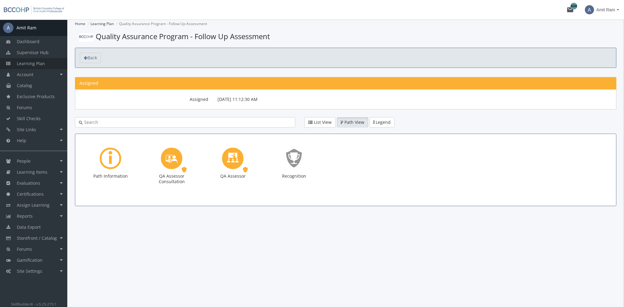
click at [41, 62] on span "Learning Plan" at bounding box center [31, 64] width 28 height 6
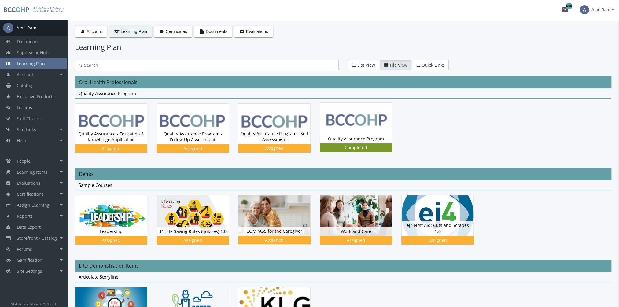
click at [378, 127] on img at bounding box center [356, 123] width 72 height 40
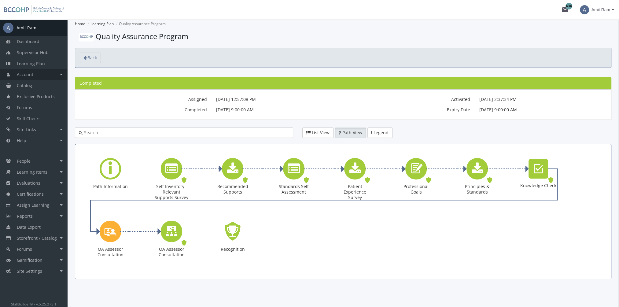
click at [42, 72] on link "Account" at bounding box center [33, 74] width 67 height 11
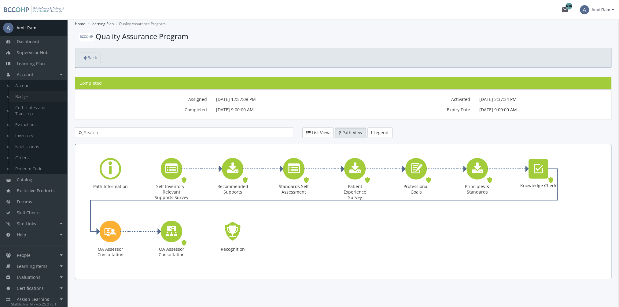
click at [32, 98] on link "Badges" at bounding box center [38, 96] width 58 height 11
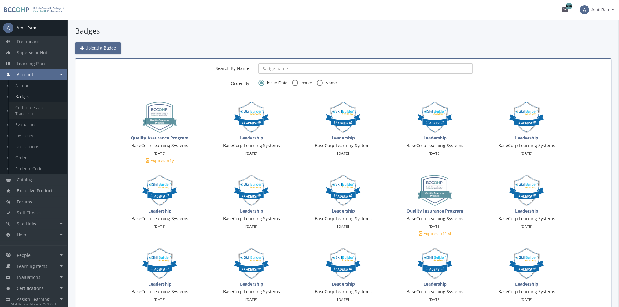
click at [31, 108] on link "Certificates and Transcript" at bounding box center [38, 110] width 58 height 17
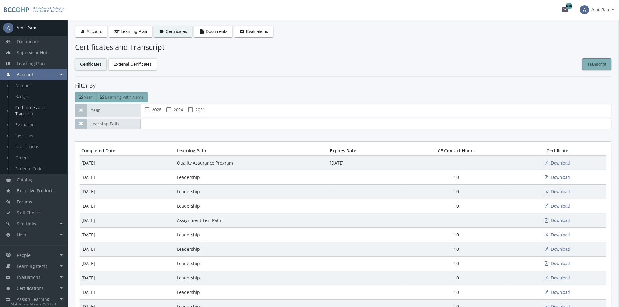
click at [593, 64] on span "Transcript" at bounding box center [597, 64] width 19 height 11
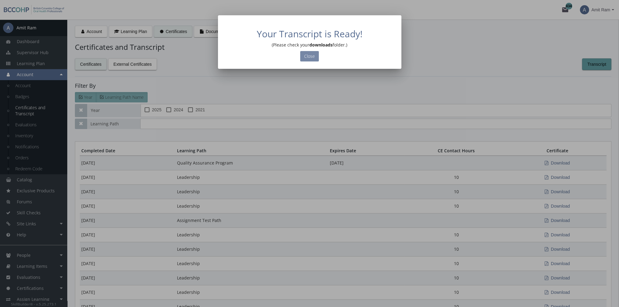
click at [312, 56] on button "Close" at bounding box center [309, 56] width 19 height 10
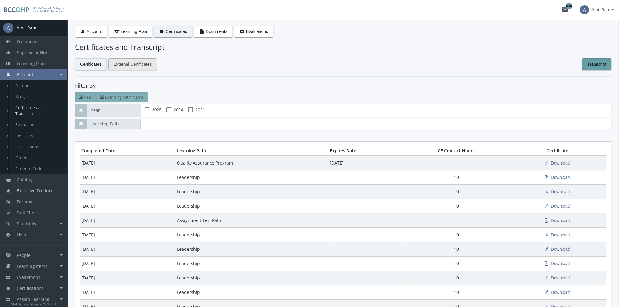
click at [142, 64] on span "External Certificates" at bounding box center [132, 64] width 38 height 11
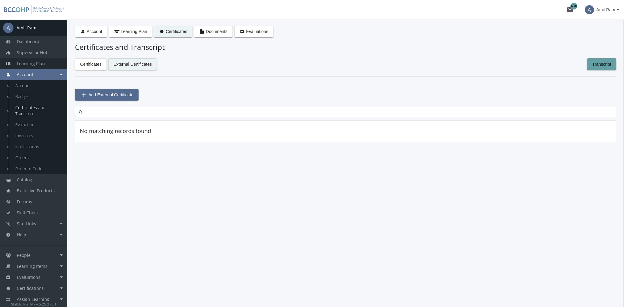
click at [39, 62] on span "Learning Plan" at bounding box center [31, 64] width 28 height 6
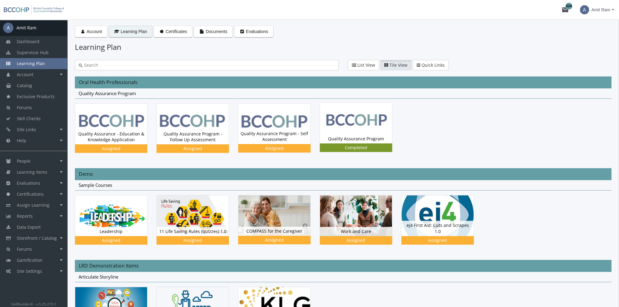
click at [337, 124] on img at bounding box center [356, 123] width 72 height 40
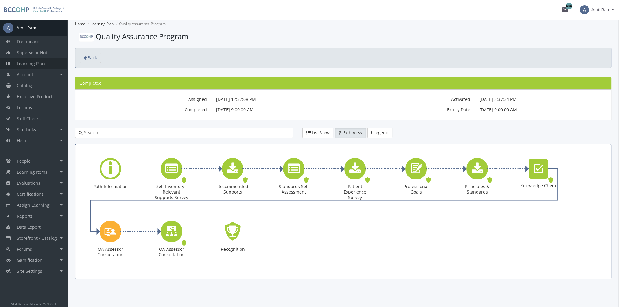
click at [40, 65] on span "Learning Plan" at bounding box center [31, 64] width 28 height 6
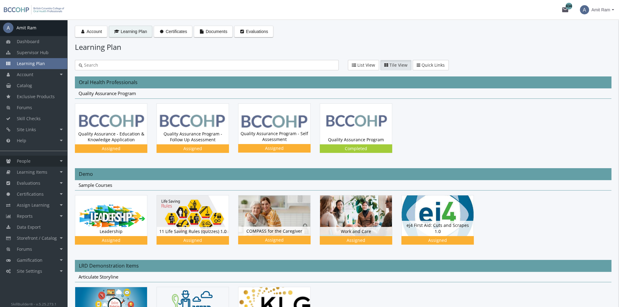
click at [28, 165] on link "People" at bounding box center [33, 161] width 67 height 11
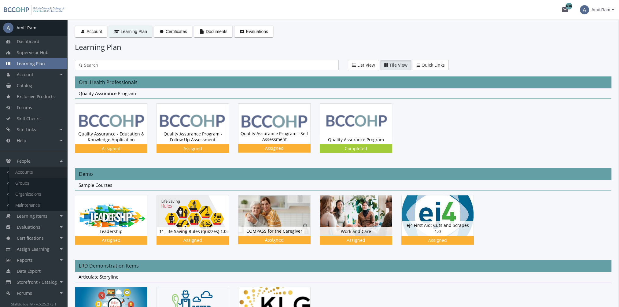
click at [31, 172] on link "Accounts" at bounding box center [38, 172] width 58 height 11
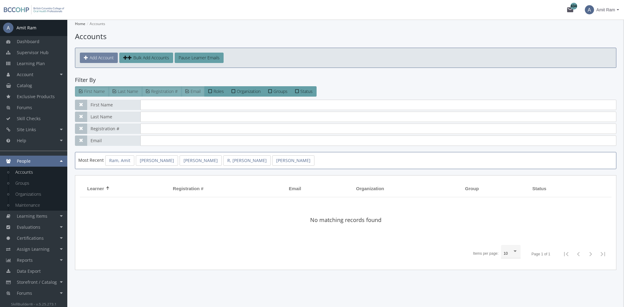
click at [111, 55] on span "Add Account" at bounding box center [102, 58] width 24 height 6
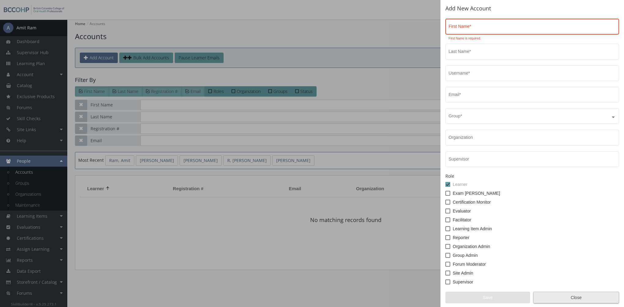
click at [554, 296] on span "Close" at bounding box center [576, 297] width 76 height 11
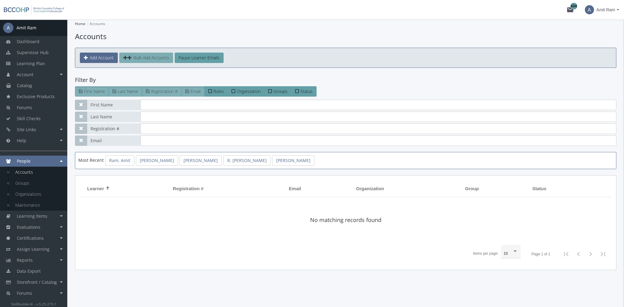
click at [146, 60] on link "Bulk Add Accounts" at bounding box center [146, 58] width 54 height 10
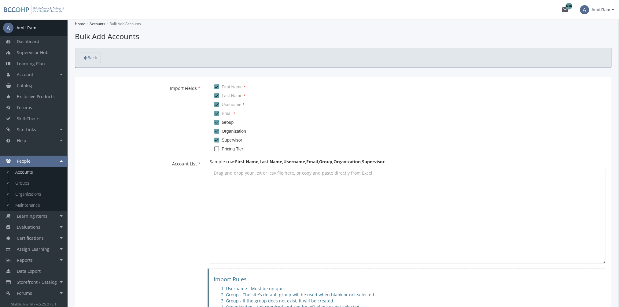
click at [98, 63] on div "Back" at bounding box center [343, 58] width 537 height 20
click at [93, 59] on span "Back" at bounding box center [91, 58] width 9 height 6
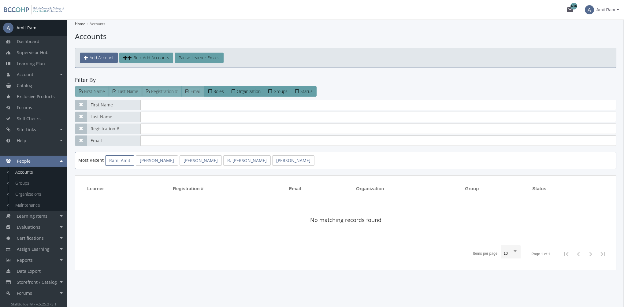
click at [120, 159] on link "Ram, Amit" at bounding box center [119, 160] width 29 height 10
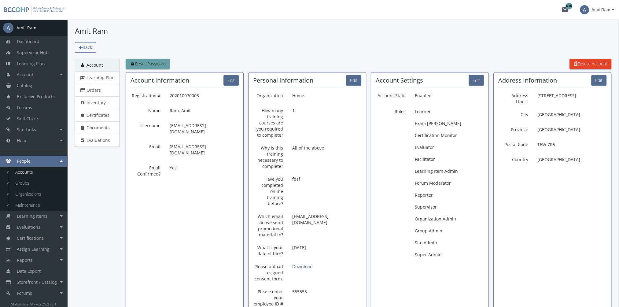
click at [85, 48] on span "Back" at bounding box center [87, 47] width 9 height 6
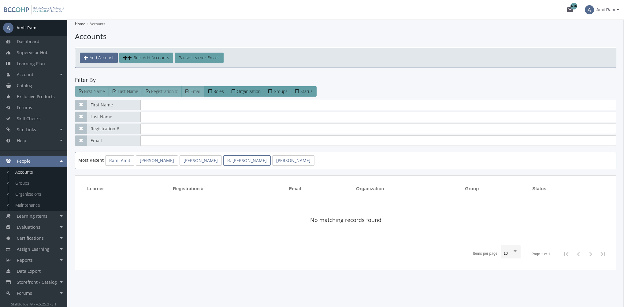
click at [230, 163] on link "R, [PERSON_NAME]" at bounding box center [246, 160] width 47 height 10
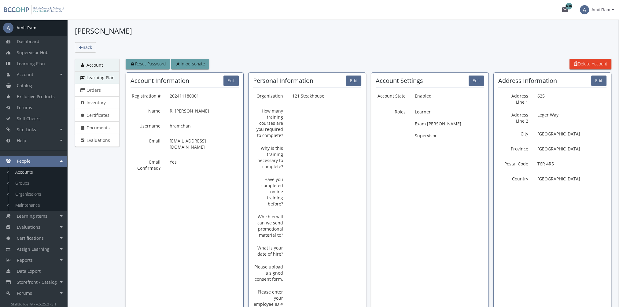
click at [97, 77] on span "Learning Plan" at bounding box center [101, 78] width 28 height 6
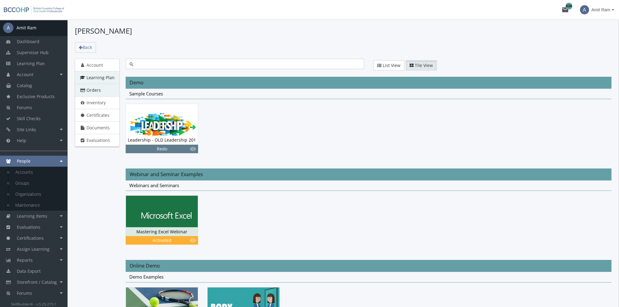
click at [99, 90] on span "Orders" at bounding box center [94, 90] width 14 height 6
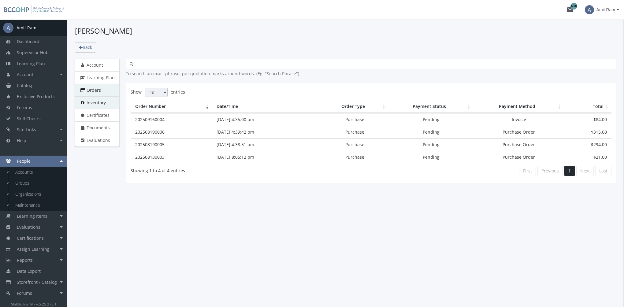
click at [104, 101] on span "Inventory" at bounding box center [96, 103] width 19 height 6
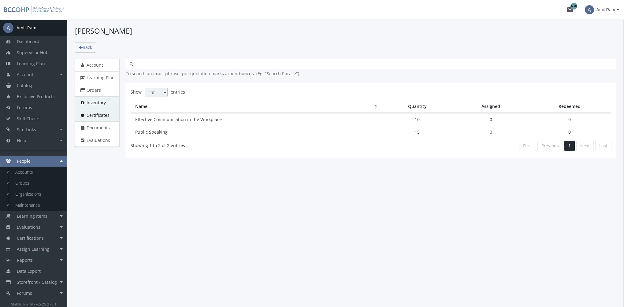
click at [103, 114] on span "Certificates" at bounding box center [98, 115] width 23 height 6
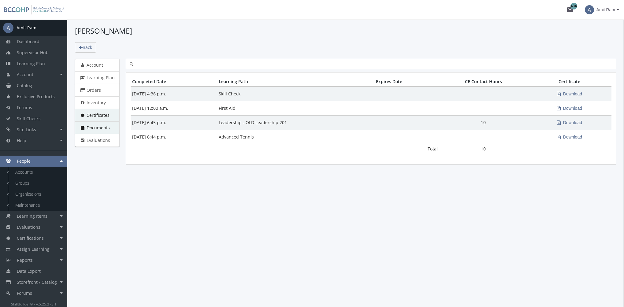
click at [111, 127] on link "Documents" at bounding box center [97, 127] width 45 height 13
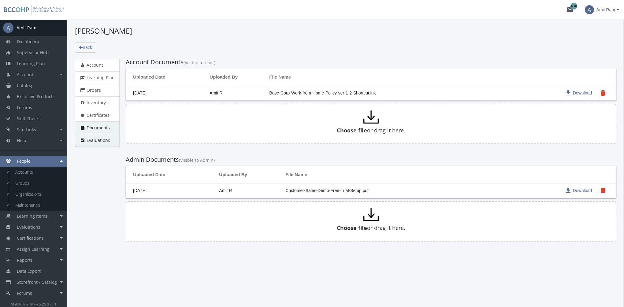
click at [106, 137] on span "Evaluations" at bounding box center [99, 140] width 24 height 6
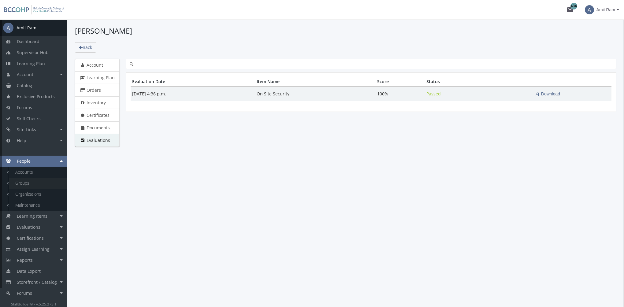
click at [31, 181] on link "Groups" at bounding box center [38, 183] width 58 height 11
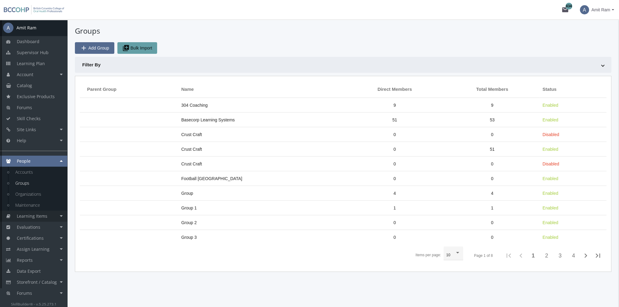
click at [38, 217] on span "Learning Items" at bounding box center [32, 216] width 31 height 6
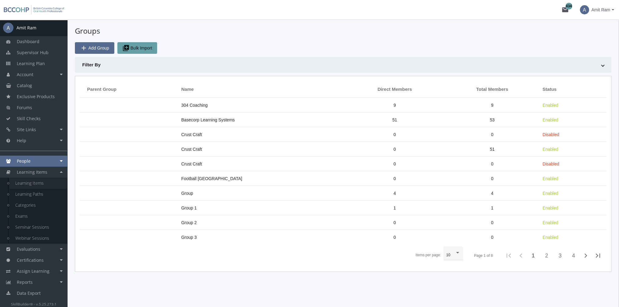
click at [34, 186] on link "Learning Items" at bounding box center [38, 183] width 58 height 11
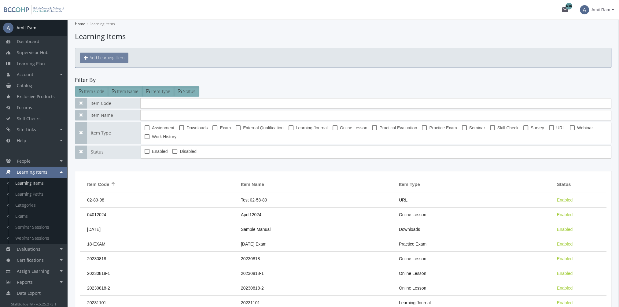
click at [106, 53] on button "Add Learning Item" at bounding box center [104, 58] width 49 height 10
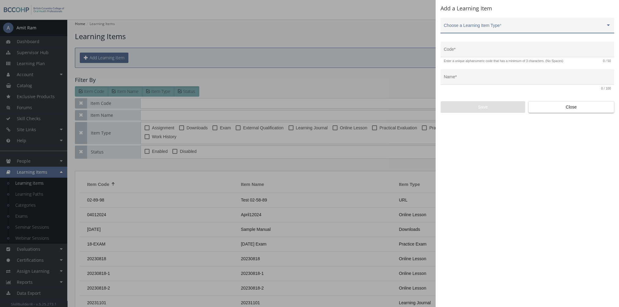
click at [506, 28] on span at bounding box center [525, 27] width 162 height 5
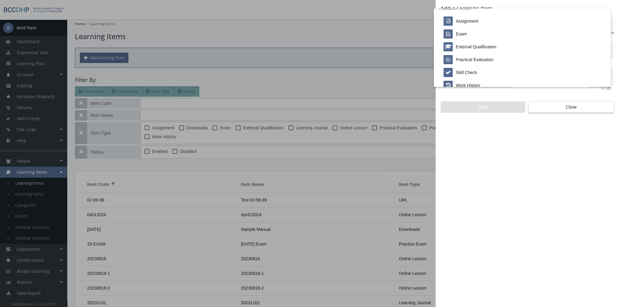
scroll to position [127, 0]
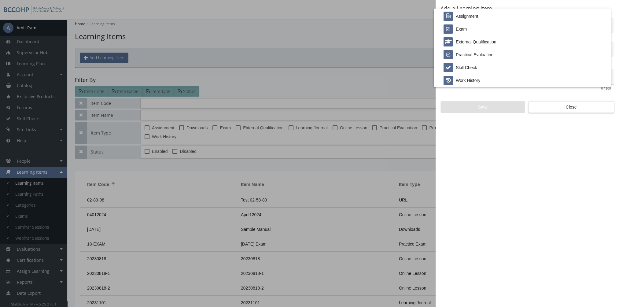
click at [546, 166] on div at bounding box center [309, 153] width 619 height 307
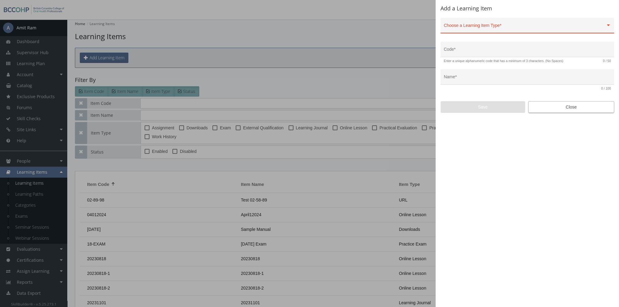
click at [546, 103] on span "Close" at bounding box center [572, 107] width 76 height 11
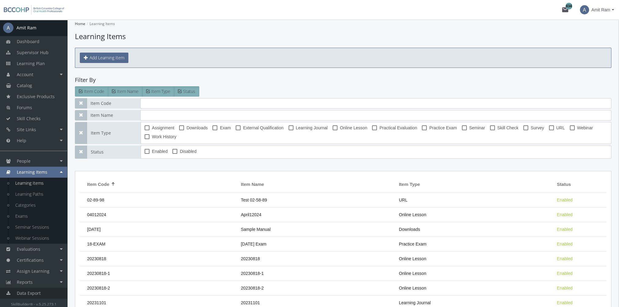
click at [45, 291] on link "Data Export" at bounding box center [33, 293] width 67 height 11
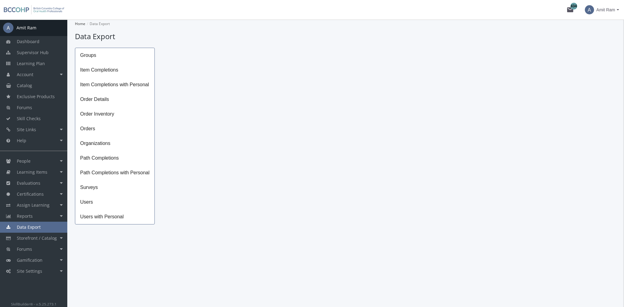
click at [117, 161] on span "Path Completions" at bounding box center [114, 158] width 79 height 15
click at [302, 59] on icon "Open calendar" at bounding box center [300, 61] width 5 height 6
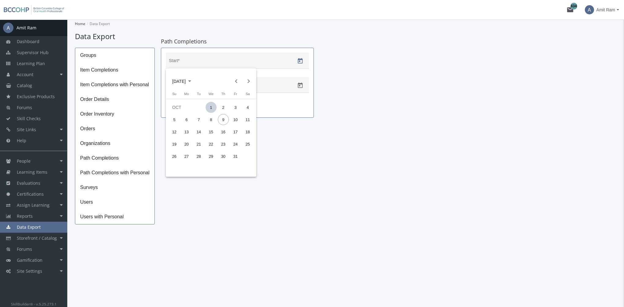
click at [212, 108] on div "1" at bounding box center [211, 107] width 11 height 11
type input "[DATE]"
click at [303, 85] on icon "Open calendar" at bounding box center [300, 85] width 6 height 6
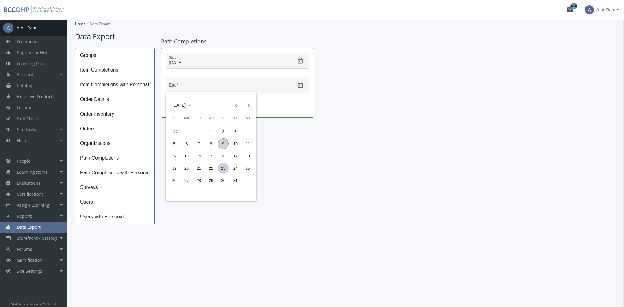
click at [221, 169] on div "23" at bounding box center [223, 168] width 11 height 11
type input "[DATE]"
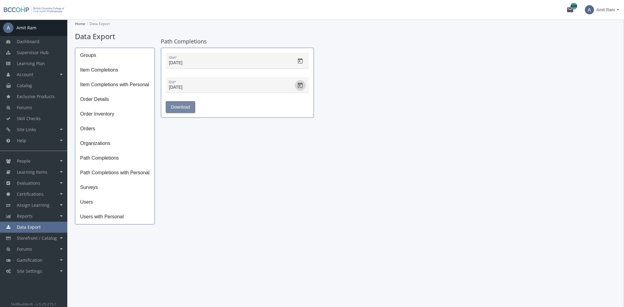
click at [188, 104] on span "Download" at bounding box center [180, 107] width 19 height 11
click at [37, 106] on link "Forums" at bounding box center [33, 107] width 67 height 11
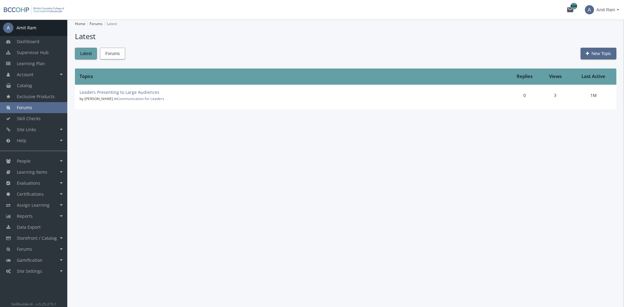
click at [114, 52] on span "Forums" at bounding box center [112, 53] width 14 height 11
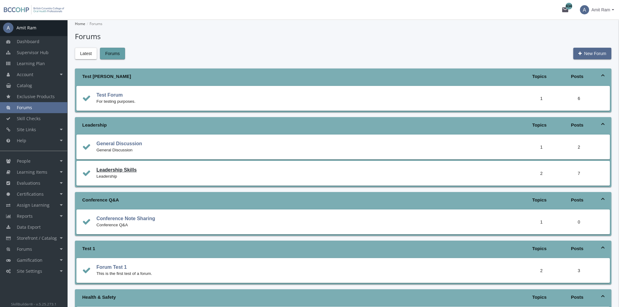
click at [119, 172] on link "Leadership Skills" at bounding box center [116, 169] width 40 height 5
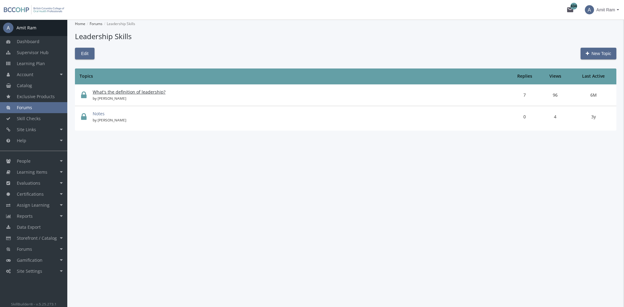
click at [124, 92] on link "What's the definition of leadership?" at bounding box center [129, 92] width 73 height 6
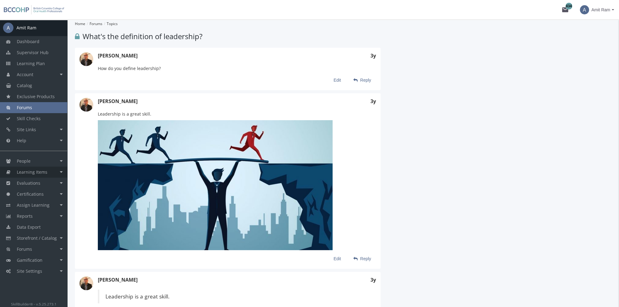
click at [43, 175] on link "Learning Items" at bounding box center [33, 172] width 67 height 11
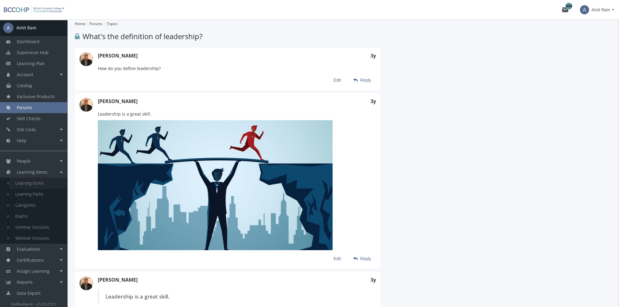
click at [46, 187] on link "Learning Items" at bounding box center [38, 183] width 58 height 11
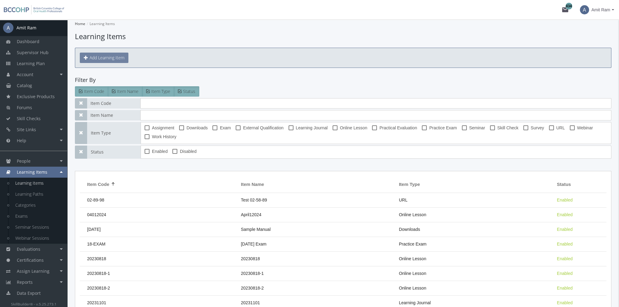
click at [125, 59] on button "Add Learning Item" at bounding box center [104, 58] width 49 height 10
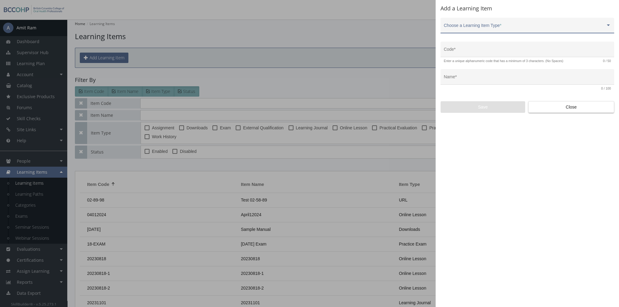
click at [495, 26] on span at bounding box center [525, 27] width 162 height 5
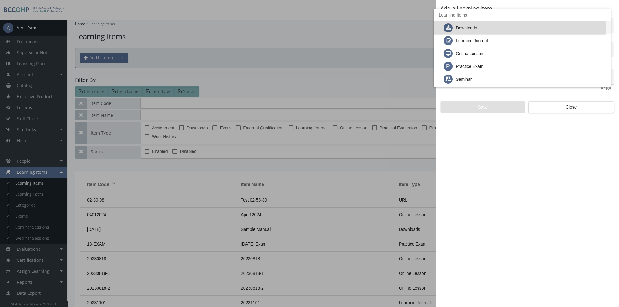
click at [491, 27] on div "Downloads" at bounding box center [525, 27] width 162 height 13
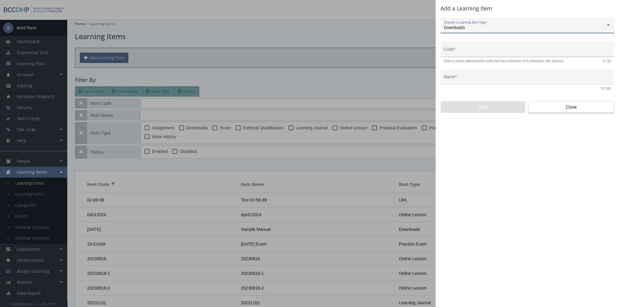
click at [478, 53] on input "Code *" at bounding box center [527, 51] width 167 height 5
type input "LEAD-DWL-91"
click at [465, 81] on input "Name *" at bounding box center [527, 79] width 167 height 5
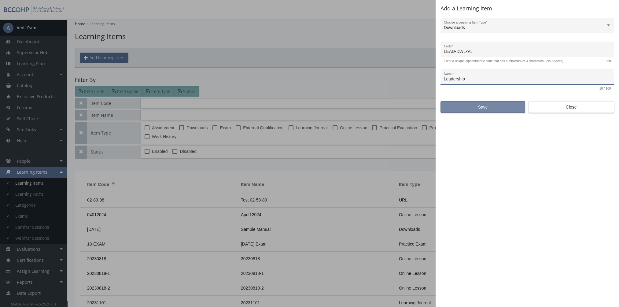
type input "Leadership"
click at [481, 108] on span "Save" at bounding box center [483, 107] width 74 height 11
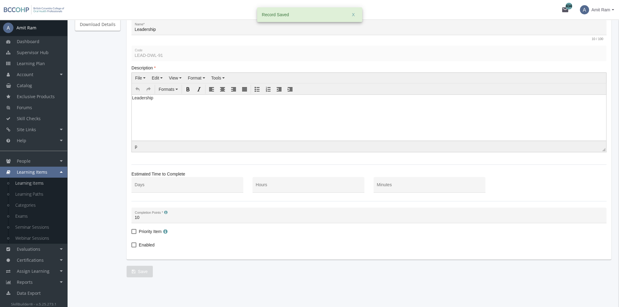
scroll to position [84, 0]
click at [200, 104] on html "Leadership" at bounding box center [369, 99] width 475 height 9
click at [294, 188] on input "Hours" at bounding box center [309, 187] width 106 height 5
click at [148, 242] on span "Enabled" at bounding box center [147, 244] width 16 height 7
click at [132, 247] on input "Enabled" at bounding box center [132, 247] width 0 height 0
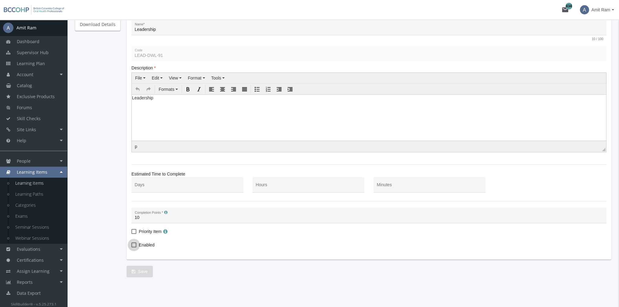
checkbox input "true"
click at [140, 266] on span "Save" at bounding box center [140, 271] width 16 height 11
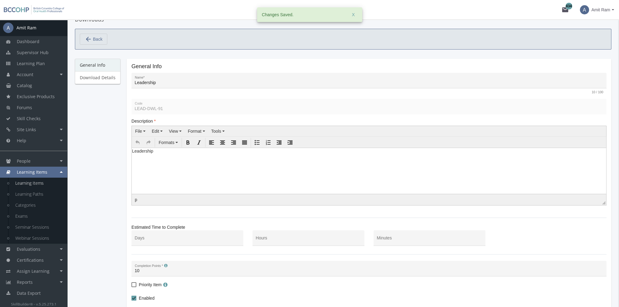
scroll to position [0, 0]
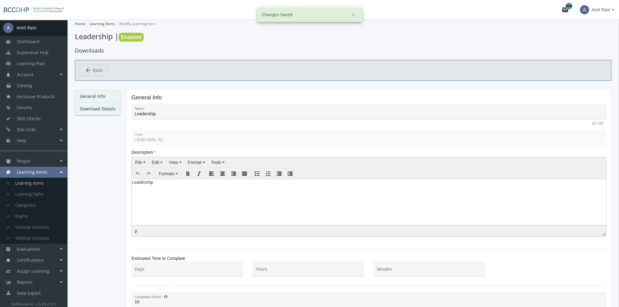
click at [99, 106] on link "Download Details" at bounding box center [98, 108] width 46 height 13
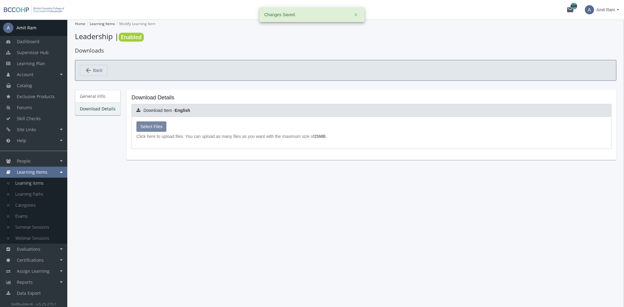
click at [155, 127] on span "Select Files" at bounding box center [151, 126] width 22 height 5
click at [0, 0] on input "Select Files" at bounding box center [0, 0] width 0 height 0
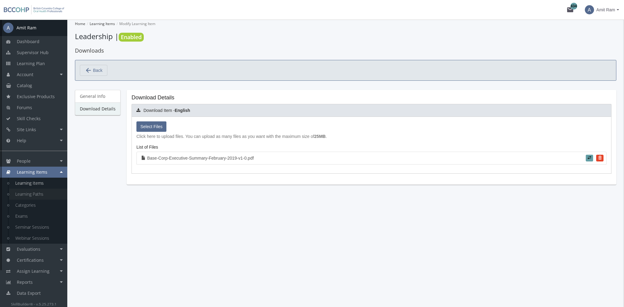
click at [41, 192] on link "Learning Paths" at bounding box center [38, 194] width 58 height 11
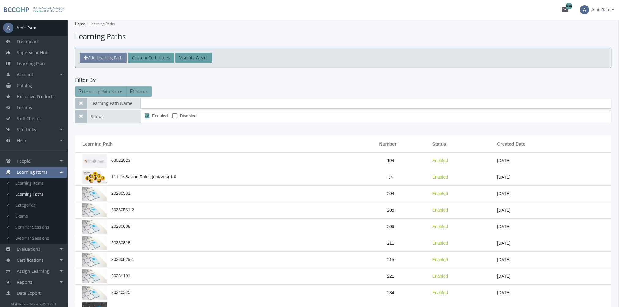
click at [108, 57] on span "Add Learning Path" at bounding box center [105, 58] width 35 height 6
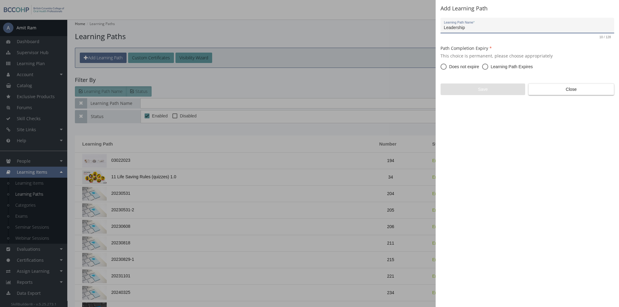
type input "Leadership"
click at [463, 69] on span "Does not expire" at bounding box center [463, 67] width 32 height 6
click at [447, 69] on input "Does not expire" at bounding box center [444, 68] width 6 height 6
radio input "true"
click at [474, 87] on span "Save" at bounding box center [483, 89] width 74 height 11
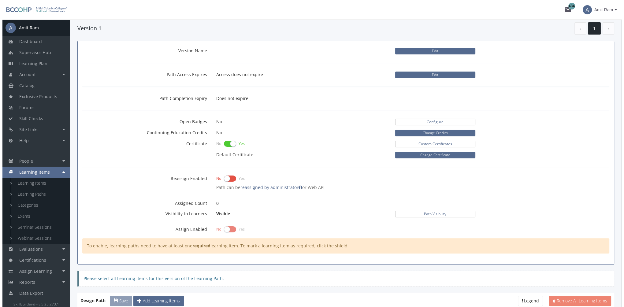
scroll to position [275, 0]
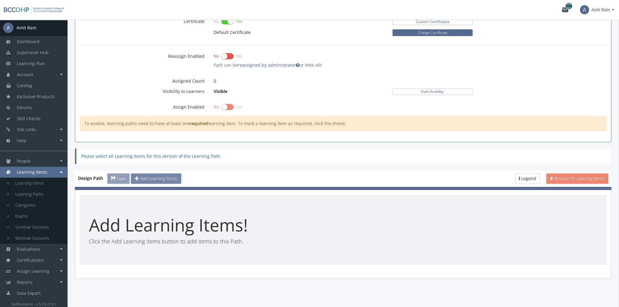
click at [155, 173] on button "Add Learning Items" at bounding box center [156, 178] width 50 height 10
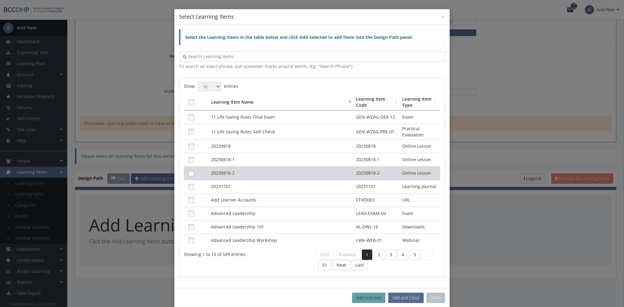
click at [231, 176] on td "20230818-2" at bounding box center [282, 172] width 145 height 13
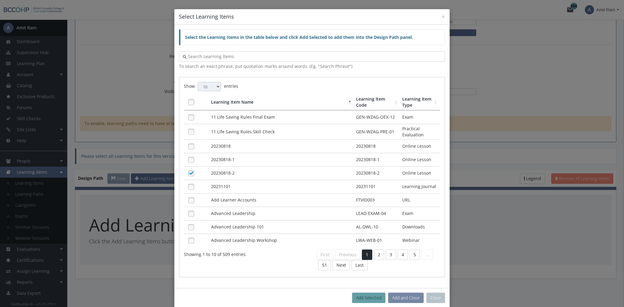
click at [396, 293] on button "Add and Close" at bounding box center [405, 298] width 35 height 10
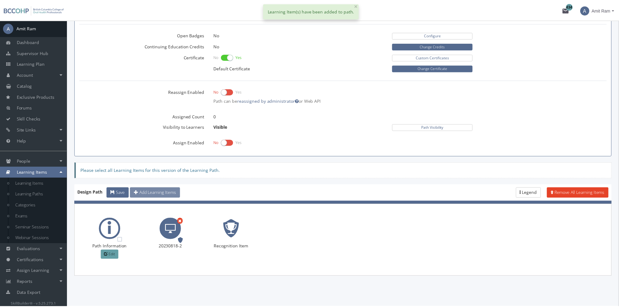
scroll to position [237, 0]
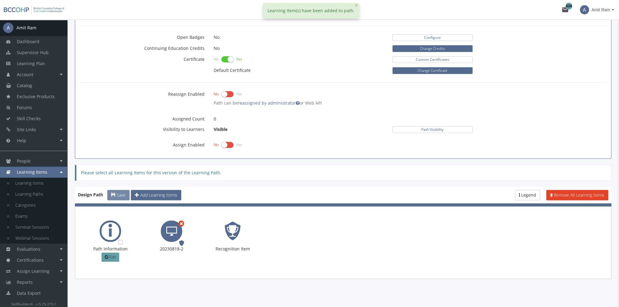
click at [124, 192] on span "Save" at bounding box center [121, 195] width 9 height 6
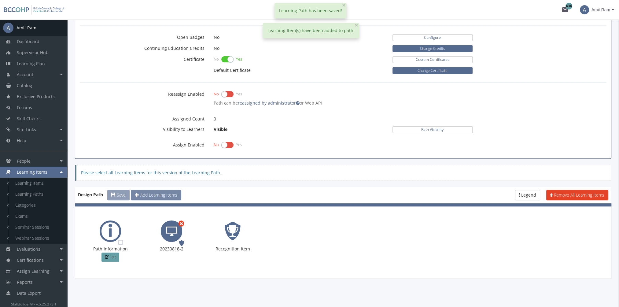
click at [162, 195] on span "Add Learning Items" at bounding box center [158, 195] width 37 height 6
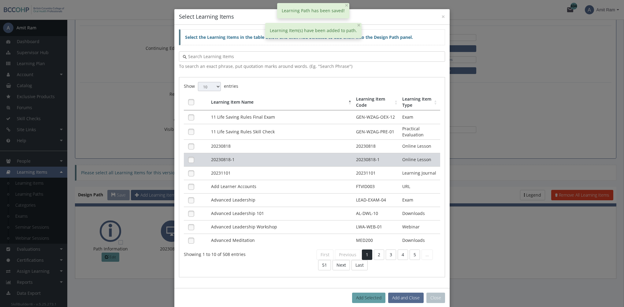
click at [233, 159] on td "20230818-1" at bounding box center [282, 159] width 145 height 13
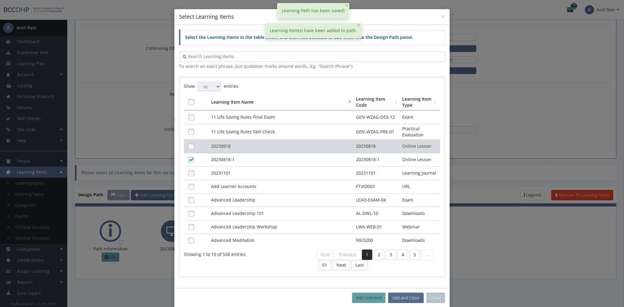
click at [228, 140] on td "20230818" at bounding box center [282, 146] width 145 height 13
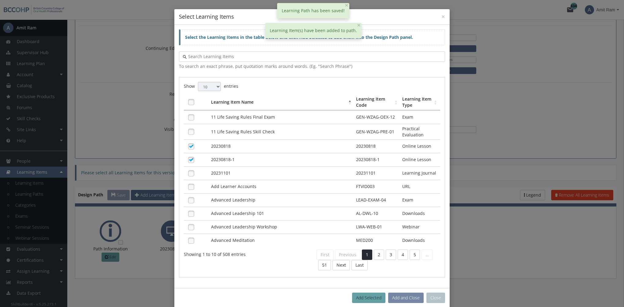
click at [399, 293] on button "Add and Close" at bounding box center [405, 298] width 35 height 10
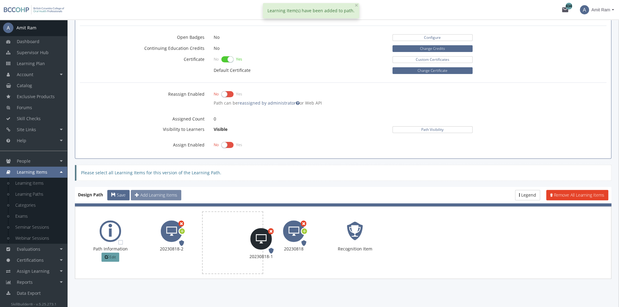
drag, startPoint x: 294, startPoint y: 236, endPoint x: 261, endPoint y: 244, distance: 33.6
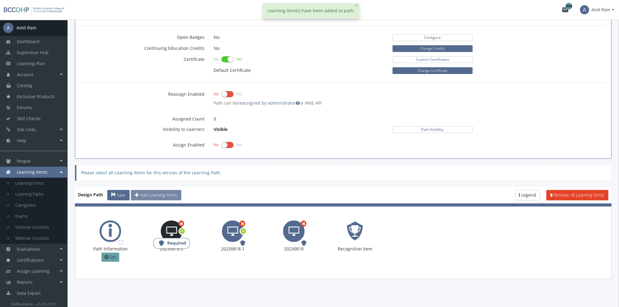
click at [184, 240] on span "Required" at bounding box center [176, 243] width 19 height 6
click at [234, 240] on div "Remove Required 20230818-1" at bounding box center [232, 243] width 37 height 44
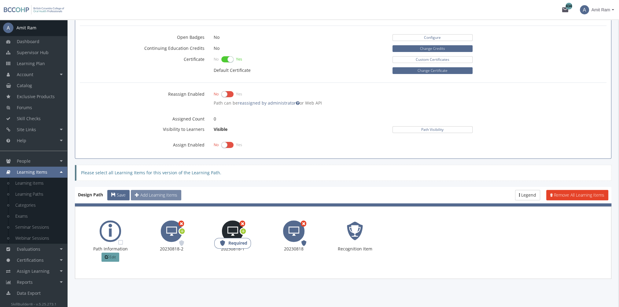
click at [245, 242] on span "Required" at bounding box center [238, 243] width 19 height 6
click at [182, 232] on icon at bounding box center [183, 231] width 6 height 8
click at [206, 238] on span "Options" at bounding box center [202, 240] width 13 height 5
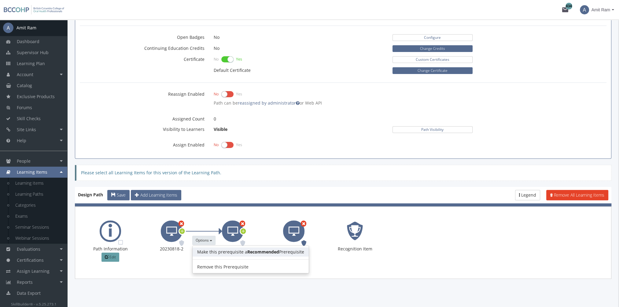
click at [215, 249] on link "Make this prerequisite a Recommended Prerequisite" at bounding box center [251, 251] width 116 height 9
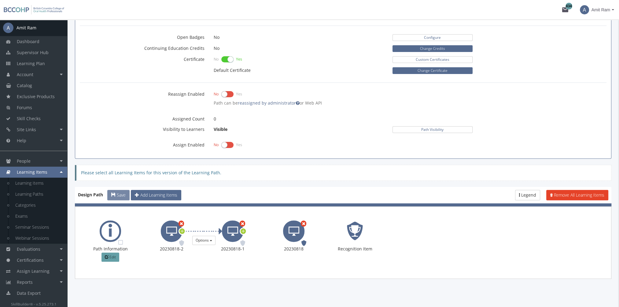
click at [115, 196] on button "Save" at bounding box center [118, 195] width 22 height 10
click at [40, 281] on link "Reports" at bounding box center [33, 282] width 67 height 11
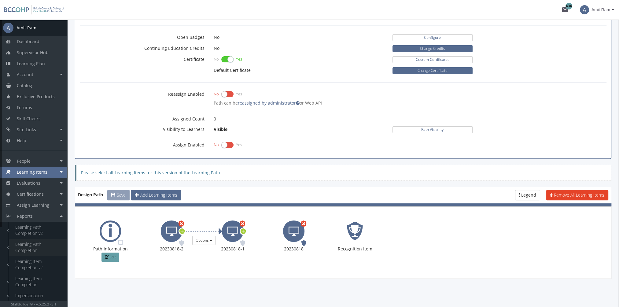
click at [42, 244] on link "Learning Path Completion" at bounding box center [38, 247] width 58 height 17
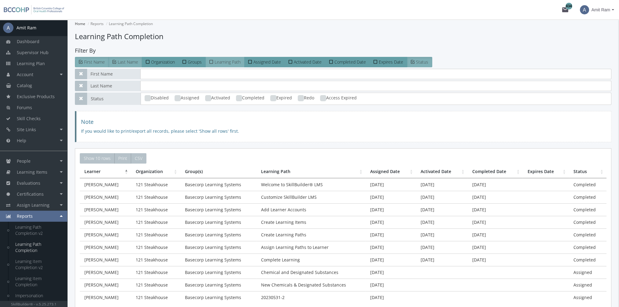
click at [227, 60] on span "Learning Path" at bounding box center [228, 62] width 26 height 6
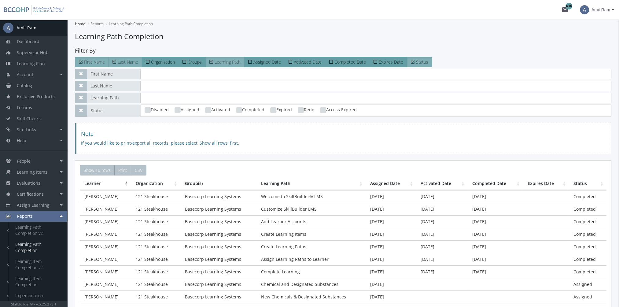
click at [227, 60] on span "Learning Path" at bounding box center [228, 62] width 26 height 6
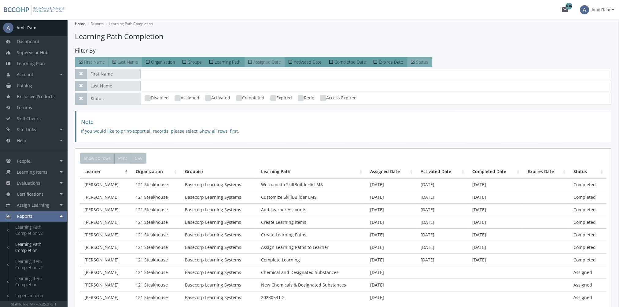
click at [275, 61] on span "Assigned Date" at bounding box center [268, 62] width 28 height 6
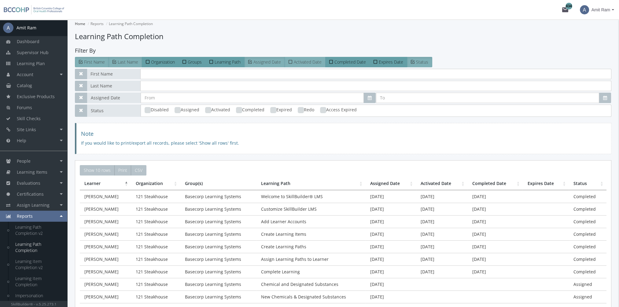
click at [307, 60] on span "Activated Date" at bounding box center [308, 62] width 28 height 6
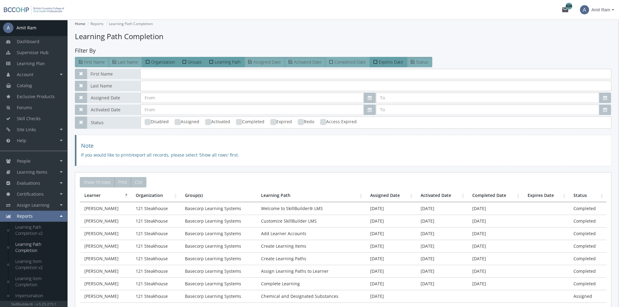
click at [340, 59] on span "Completed Date" at bounding box center [351, 62] width 32 height 6
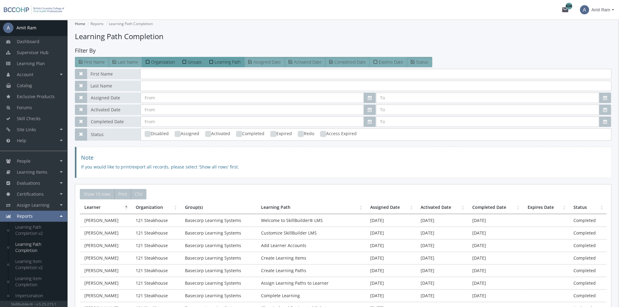
click at [390, 61] on span "Expires Date" at bounding box center [391, 62] width 24 height 6
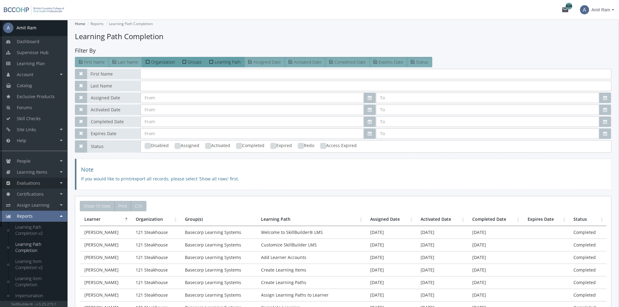
click at [46, 184] on link "Evaluations" at bounding box center [33, 183] width 67 height 11
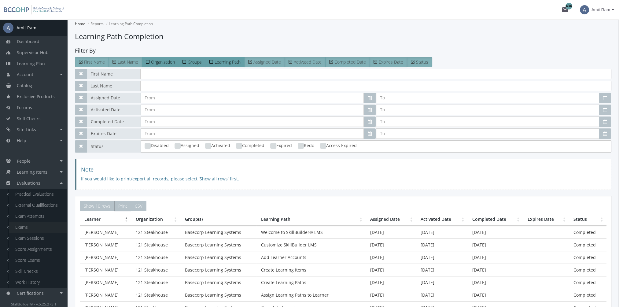
click at [28, 228] on link "Exams" at bounding box center [38, 227] width 58 height 11
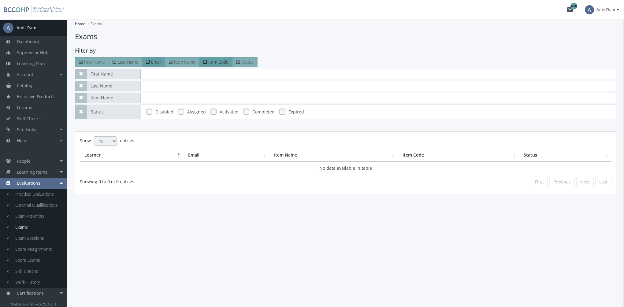
click at [150, 75] on input "text" at bounding box center [378, 74] width 476 height 10
type input "[PERSON_NAME]"
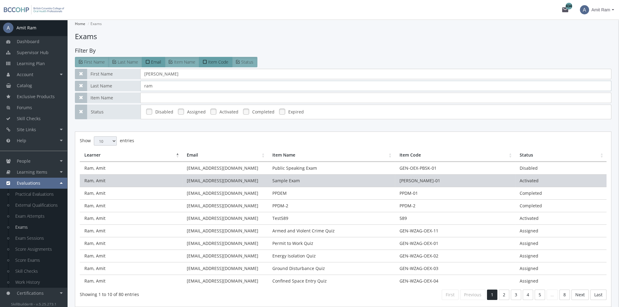
type input "ram"
click at [245, 183] on td "[EMAIL_ADDRESS][DOMAIN_NAME]" at bounding box center [225, 180] width 86 height 13
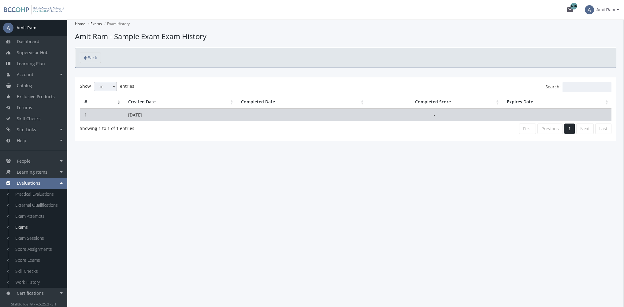
click at [223, 114] on td "[DATE]" at bounding box center [180, 115] width 113 height 13
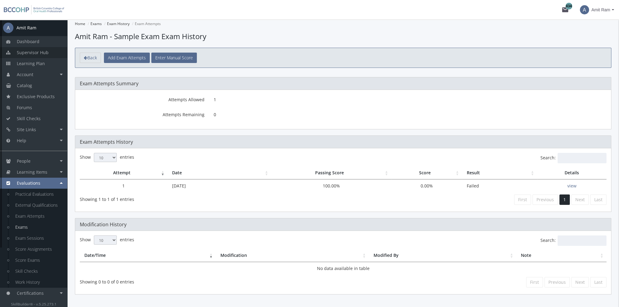
click at [48, 56] on link "Supervisor Hub" at bounding box center [33, 52] width 67 height 11
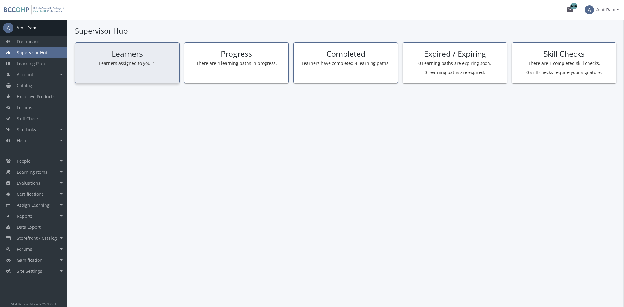
click at [111, 69] on div "Learners Learners assigned to you: 1" at bounding box center [127, 62] width 105 height 41
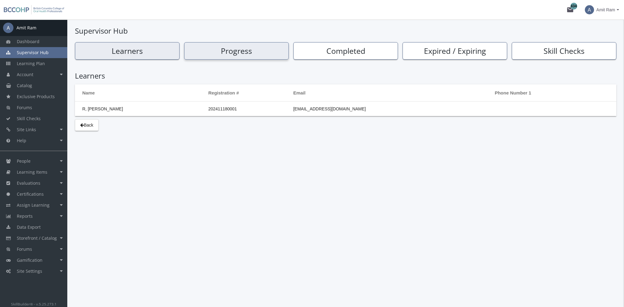
click at [241, 53] on h2 "Progress" at bounding box center [236, 51] width 100 height 9
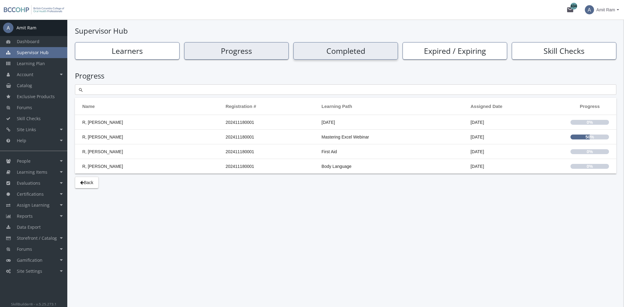
click at [352, 56] on div "Completed" at bounding box center [345, 50] width 105 height 17
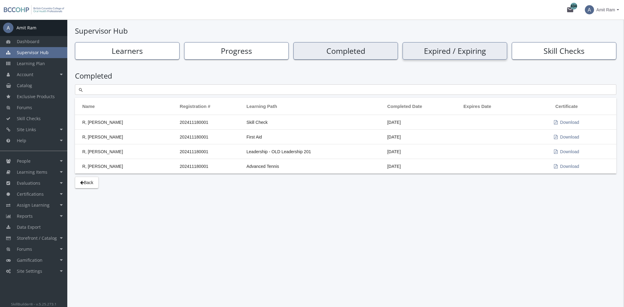
click at [464, 53] on h2 "Expired / Expiring" at bounding box center [455, 51] width 100 height 9
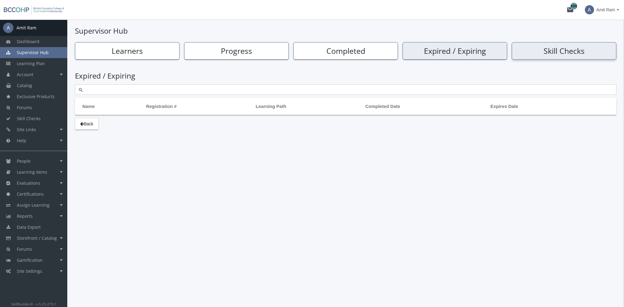
click at [549, 51] on h2 "Skill Checks" at bounding box center [564, 51] width 100 height 9
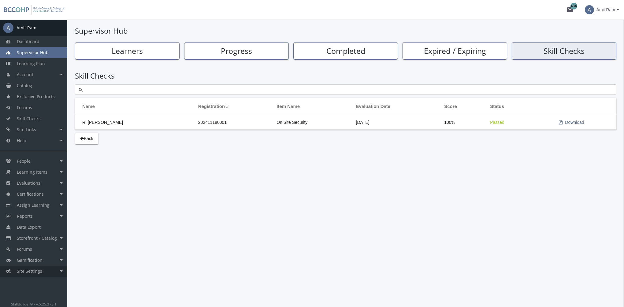
click at [47, 271] on link "Site Settings" at bounding box center [33, 271] width 67 height 11
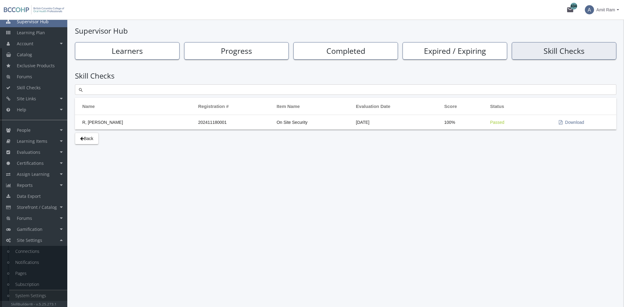
click at [41, 295] on link "System Settings" at bounding box center [38, 295] width 58 height 11
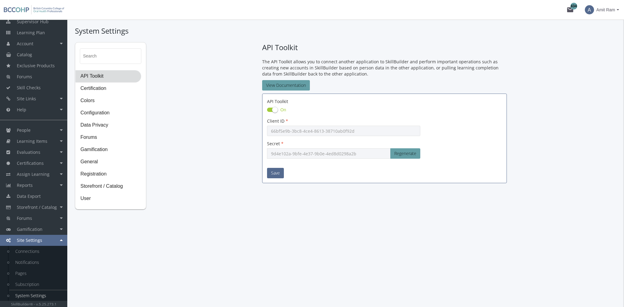
click at [98, 78] on span "API Toolkit" at bounding box center [108, 76] width 65 height 12
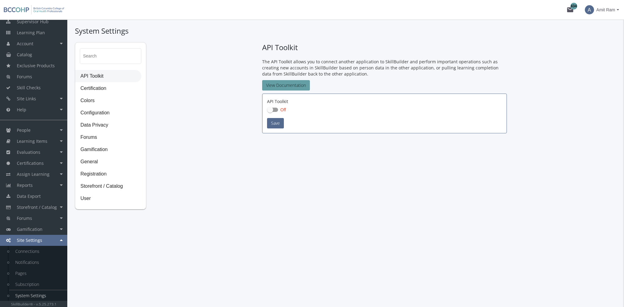
checkbox input "true"
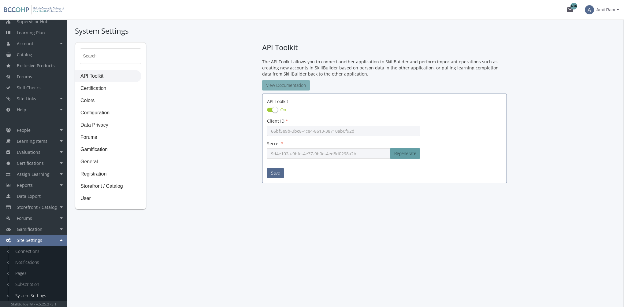
click at [298, 83] on link "View Documentation" at bounding box center [286, 85] width 48 height 10
click at [40, 297] on link "System Settings" at bounding box center [38, 295] width 58 height 11
click at [33, 262] on link "Notifications" at bounding box center [38, 262] width 58 height 11
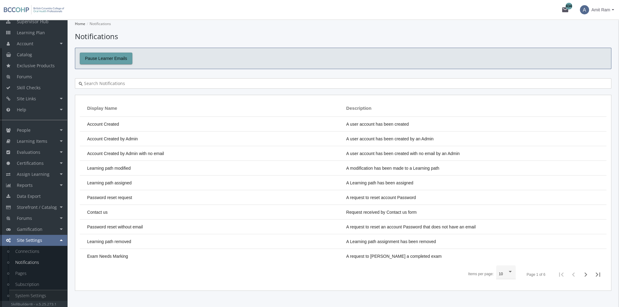
click at [39, 294] on link "System Settings" at bounding box center [38, 295] width 58 height 11
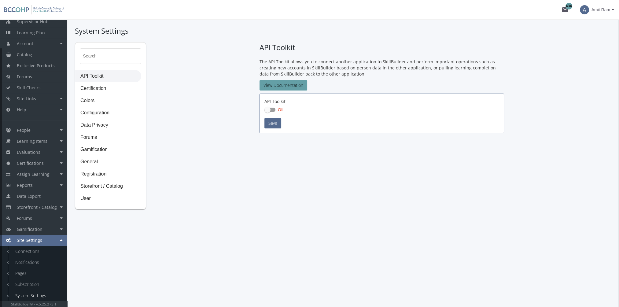
checkbox input "true"
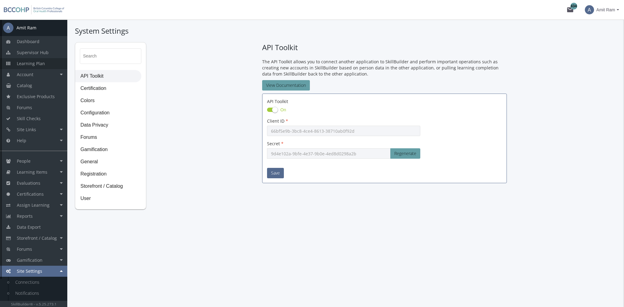
click at [39, 62] on span "Learning Plan" at bounding box center [31, 64] width 28 height 6
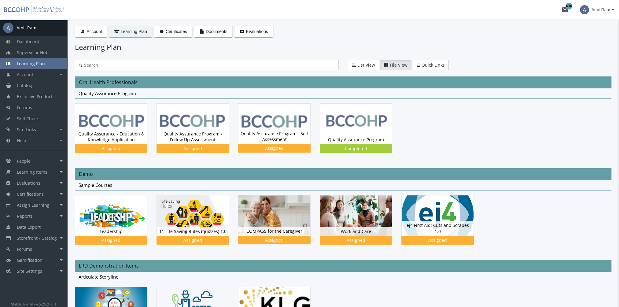
click at [606, 13] on span "Amit Ram" at bounding box center [601, 9] width 19 height 11
click at [591, 51] on link "Sign Out" at bounding box center [589, 54] width 55 height 7
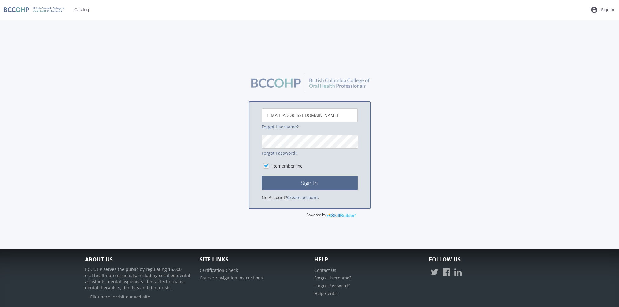
click at [400, 177] on div "[EMAIL_ADDRESS][DOMAIN_NAME] Forgot Username? Forgot Password? Remember me Sign…" at bounding box center [310, 144] width 456 height 147
click at [262, 176] on button "Sign In" at bounding box center [310, 183] width 96 height 14
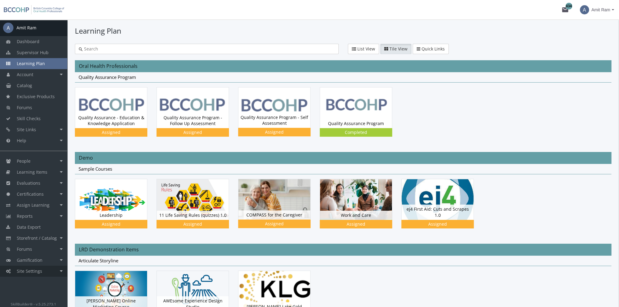
click at [42, 274] on link "Site Settings" at bounding box center [33, 271] width 67 height 11
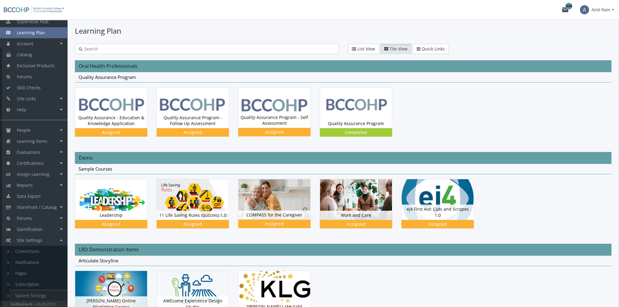
click at [43, 294] on link "System Settings" at bounding box center [38, 295] width 58 height 11
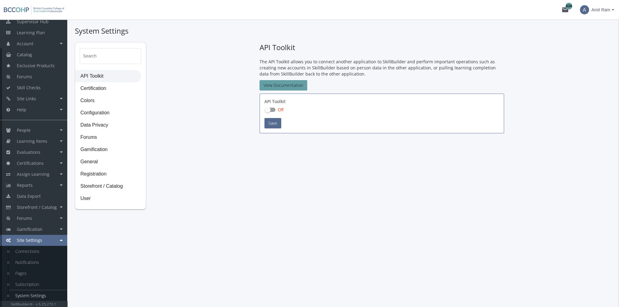
checkbox input "true"
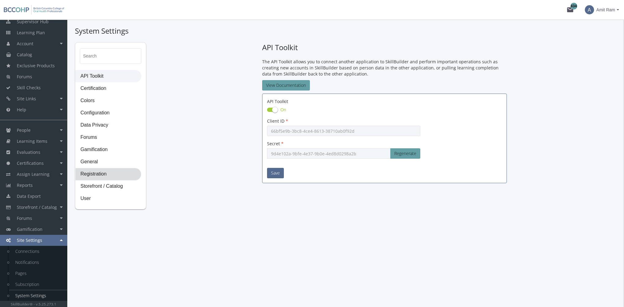
click at [113, 180] on span "Registration" at bounding box center [108, 174] width 65 height 12
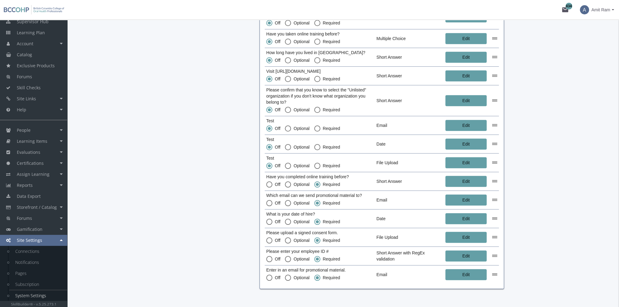
scroll to position [791, 0]
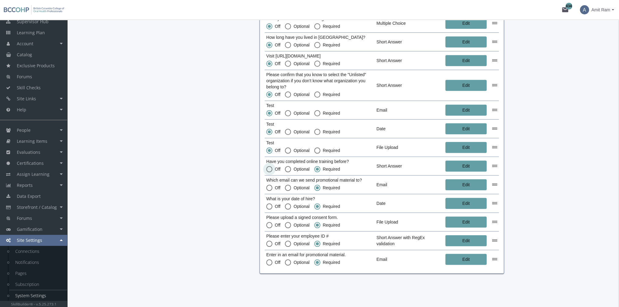
click at [270, 170] on span at bounding box center [269, 169] width 6 height 6
click at [270, 170] on input "Off" at bounding box center [269, 170] width 6 height 6
radio input "true"
click at [270, 188] on span at bounding box center [269, 188] width 6 height 6
click at [270, 188] on input "Off" at bounding box center [269, 189] width 6 height 6
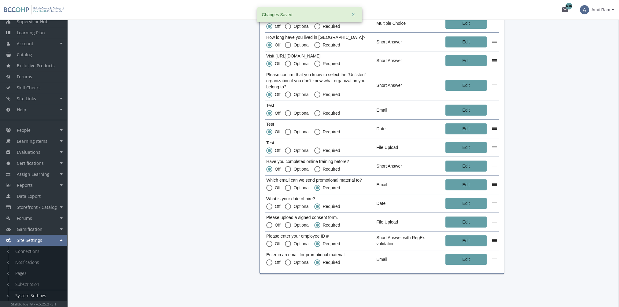
radio input "true"
click at [270, 207] on span at bounding box center [269, 206] width 6 height 6
click at [270, 207] on input "Off" at bounding box center [269, 208] width 6 height 6
radio input "true"
click at [271, 225] on span at bounding box center [269, 225] width 6 height 6
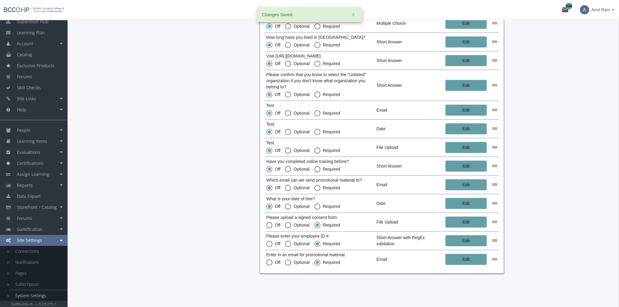
click at [271, 225] on input "Off" at bounding box center [269, 226] width 6 height 6
radio input "true"
click at [273, 242] on span "Off" at bounding box center [277, 244] width 8 height 6
click at [273, 242] on input "Off" at bounding box center [269, 245] width 6 height 6
radio input "true"
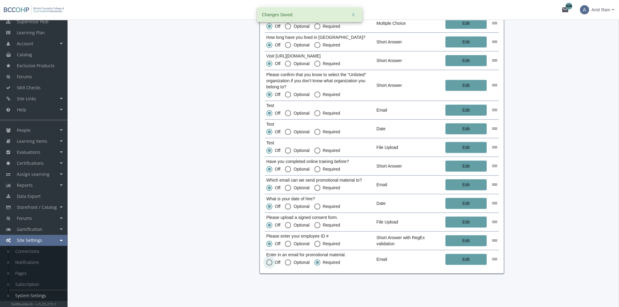
click at [269, 263] on span at bounding box center [269, 262] width 6 height 6
click at [269, 263] on input "Off" at bounding box center [269, 264] width 6 height 6
radio input "true"
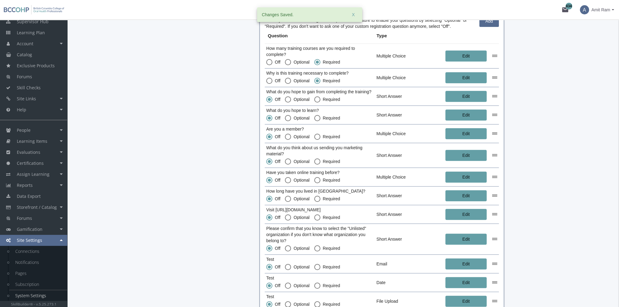
scroll to position [608, 0]
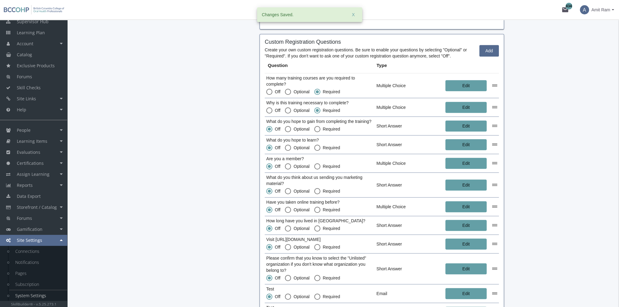
click at [269, 110] on span at bounding box center [269, 110] width 6 height 6
click at [269, 110] on input "Off" at bounding box center [269, 112] width 6 height 6
radio input "true"
click at [272, 95] on mat-radio-button "Off" at bounding box center [273, 93] width 14 height 8
click at [269, 92] on span at bounding box center [269, 92] width 6 height 6
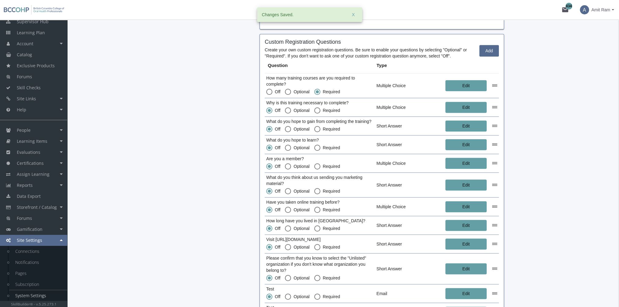
click at [269, 92] on input "Off" at bounding box center [269, 93] width 6 height 6
radio input "true"
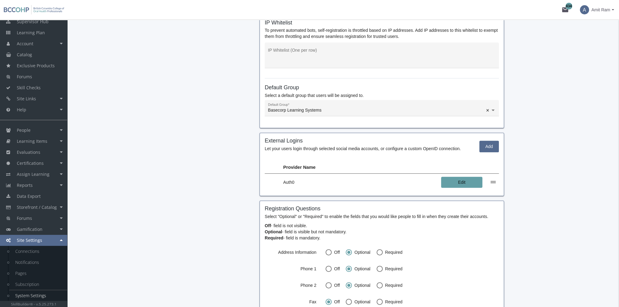
scroll to position [210, 0]
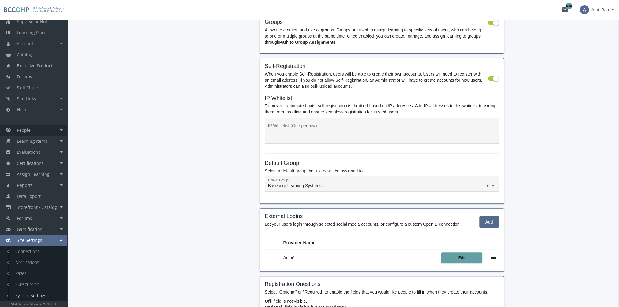
drag, startPoint x: 51, startPoint y: 125, endPoint x: 48, endPoint y: 125, distance: 3.4
click at [51, 125] on link "People" at bounding box center [33, 130] width 67 height 11
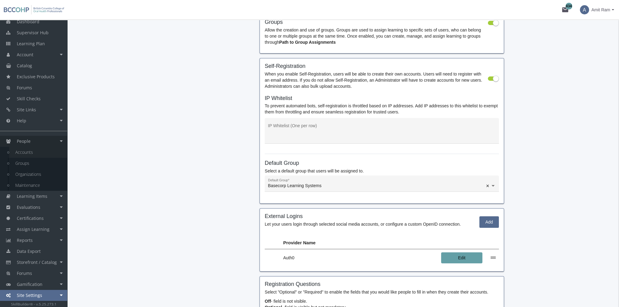
scroll to position [20, 0]
click at [43, 152] on link "Accounts" at bounding box center [38, 152] width 58 height 11
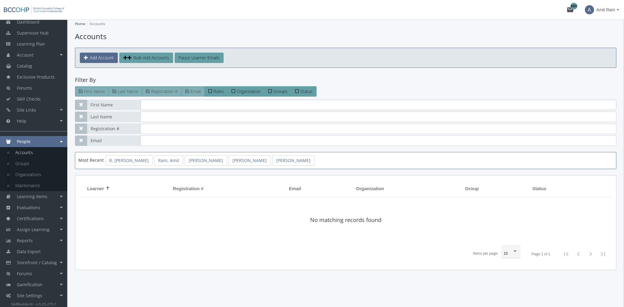
click at [169, 106] on input "text" at bounding box center [378, 105] width 476 height 10
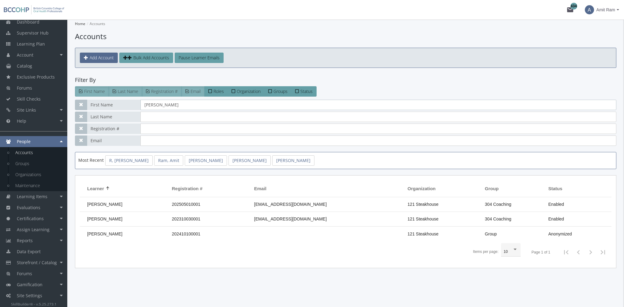
type input "[PERSON_NAME]"
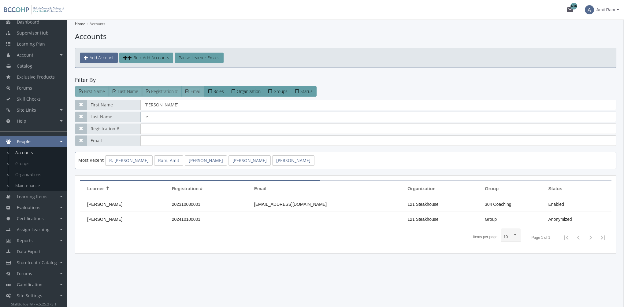
type input "l"
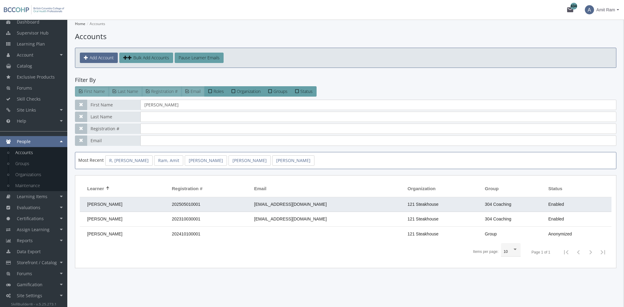
click at [200, 204] on span "202505010001" at bounding box center [186, 204] width 28 height 5
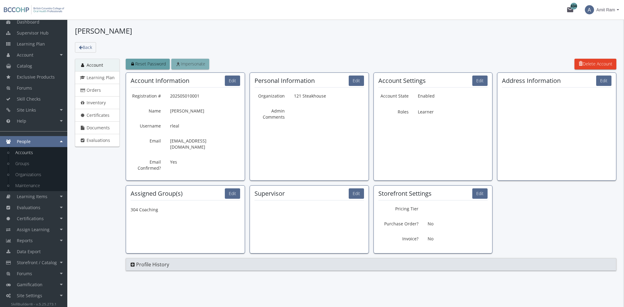
click at [184, 67] on link "Impersonate" at bounding box center [190, 64] width 38 height 11
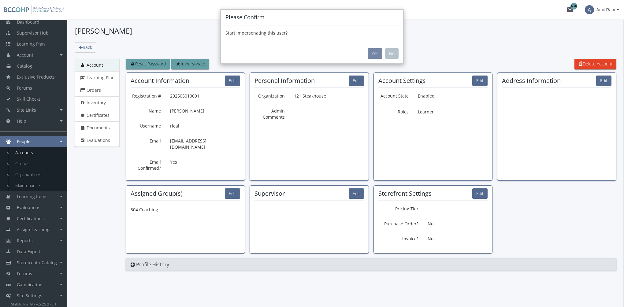
click at [376, 54] on button "Yes" at bounding box center [375, 53] width 15 height 10
